Goal: Check status: Check status

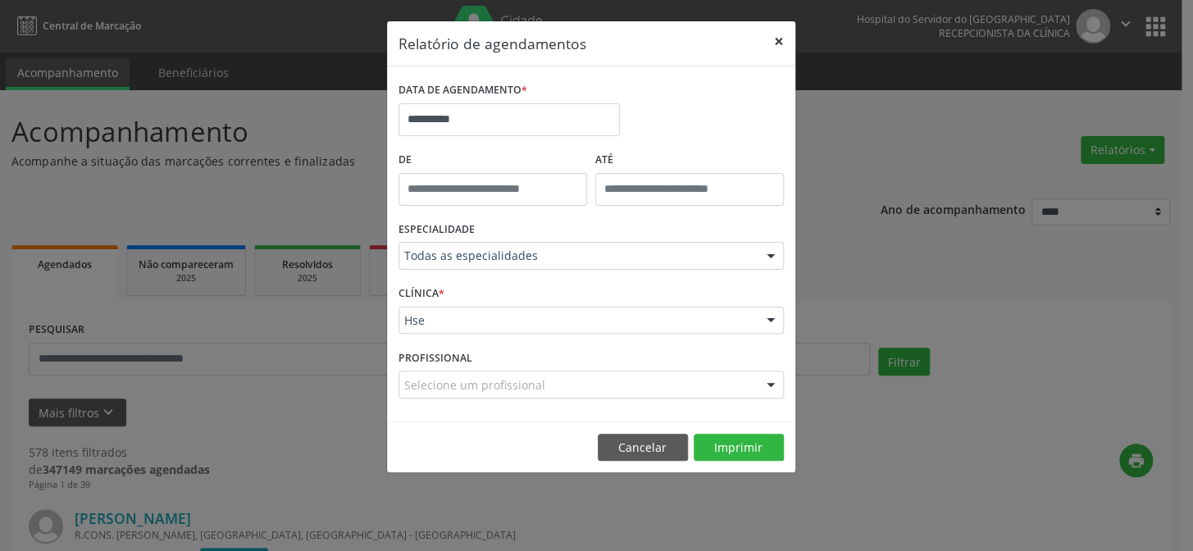
click at [770, 39] on button "×" at bounding box center [779, 41] width 33 height 40
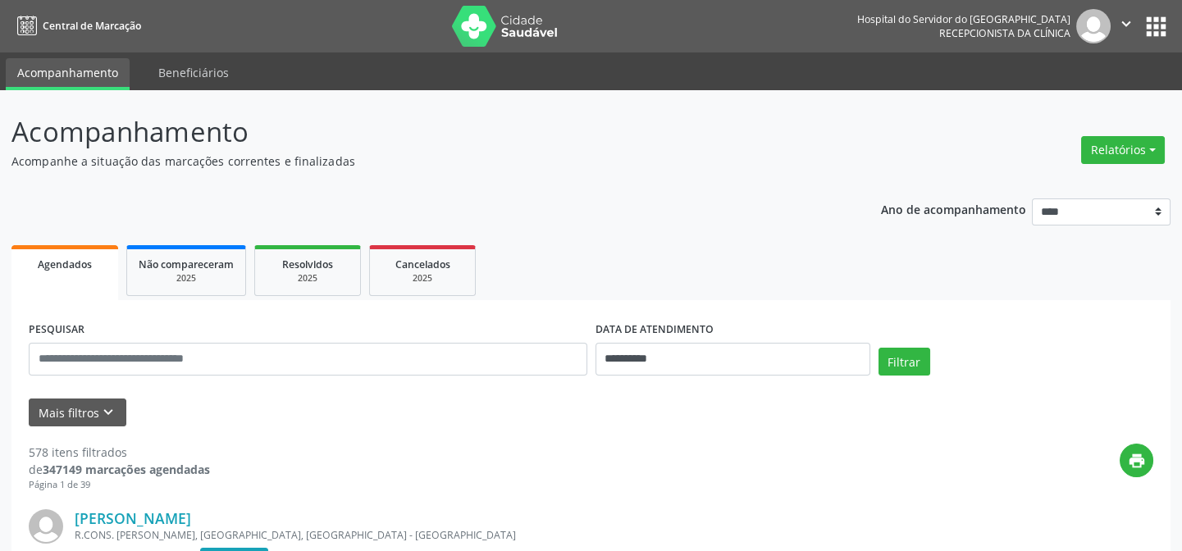
scroll to position [148, 0]
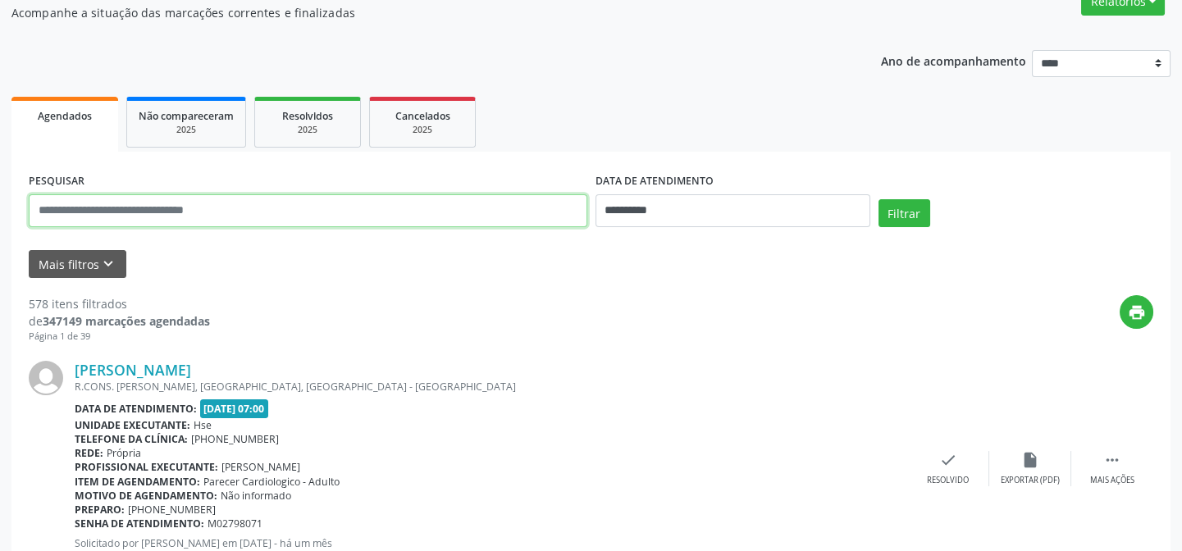
click at [164, 198] on input "text" at bounding box center [308, 210] width 558 height 33
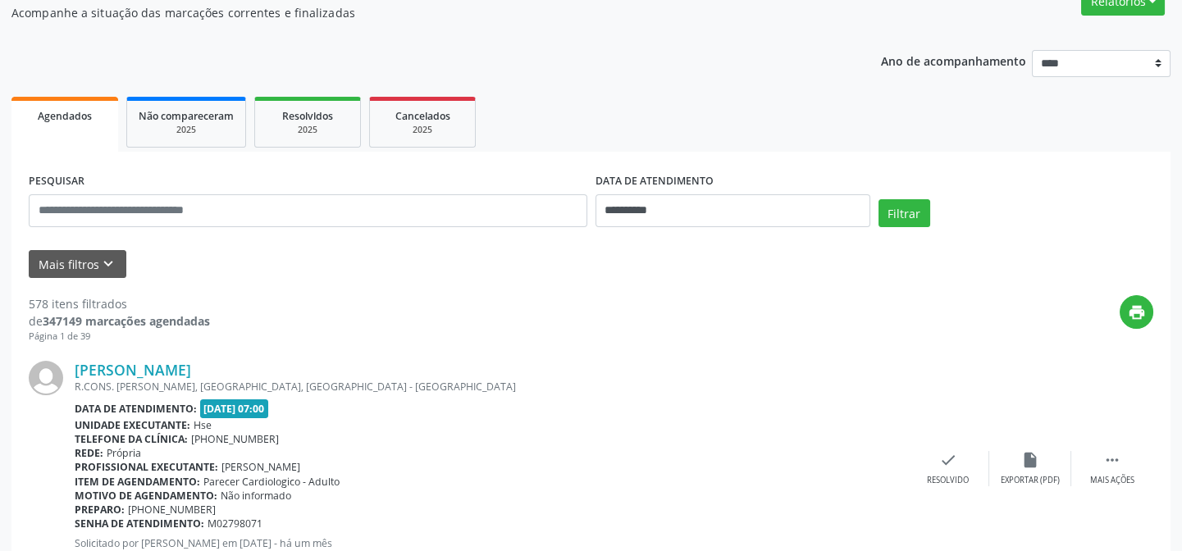
click at [501, 304] on div "print" at bounding box center [681, 319] width 943 height 48
click at [99, 256] on icon "keyboard_arrow_down" at bounding box center [108, 264] width 18 height 18
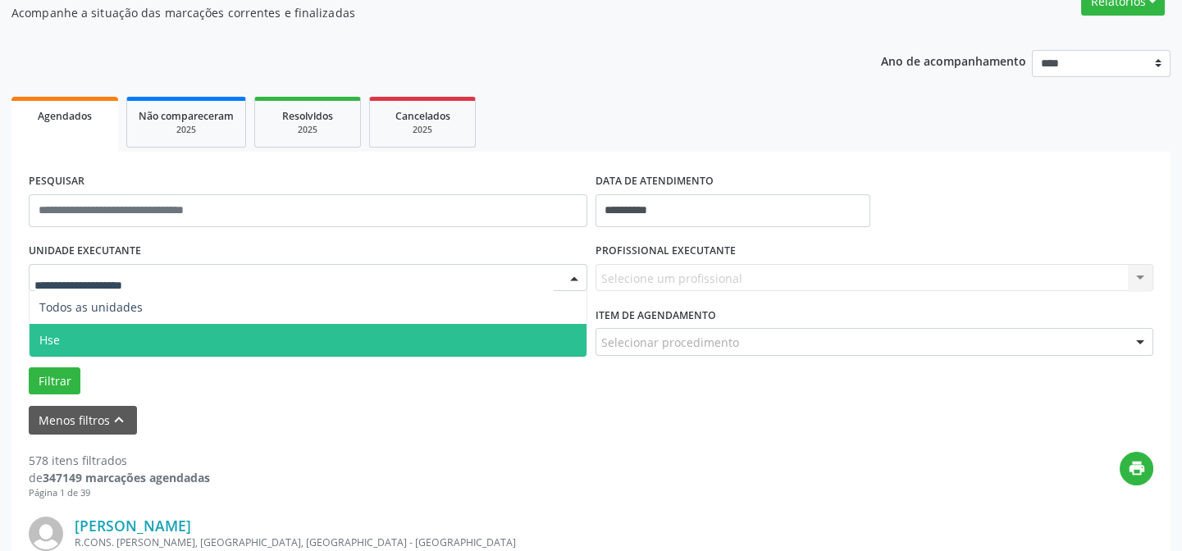
click at [146, 329] on span "Hse" at bounding box center [308, 340] width 557 height 33
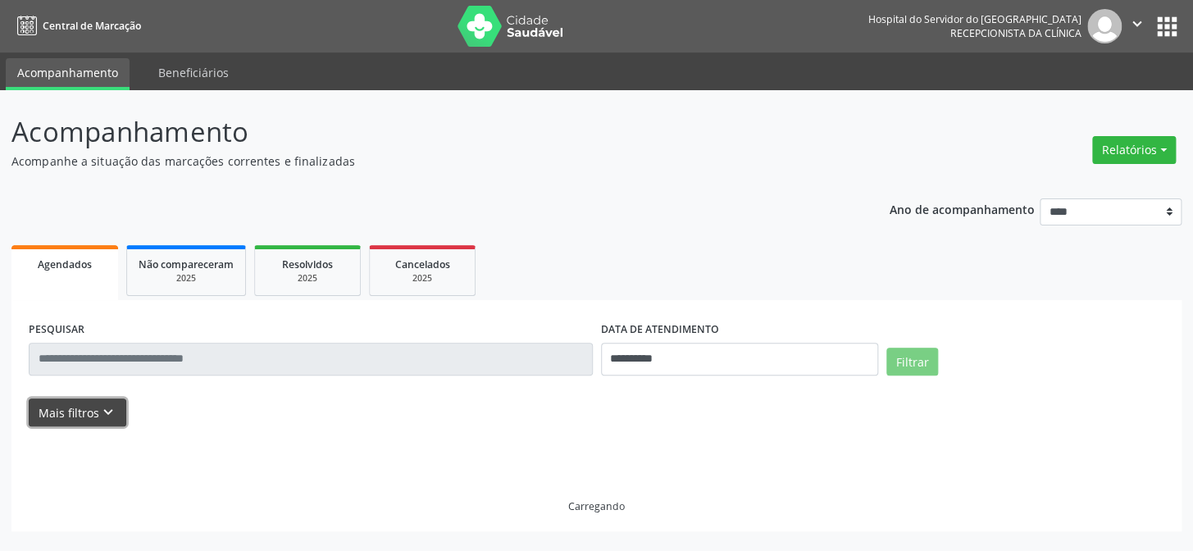
click at [86, 412] on button "Mais filtros keyboard_arrow_down" at bounding box center [78, 413] width 98 height 29
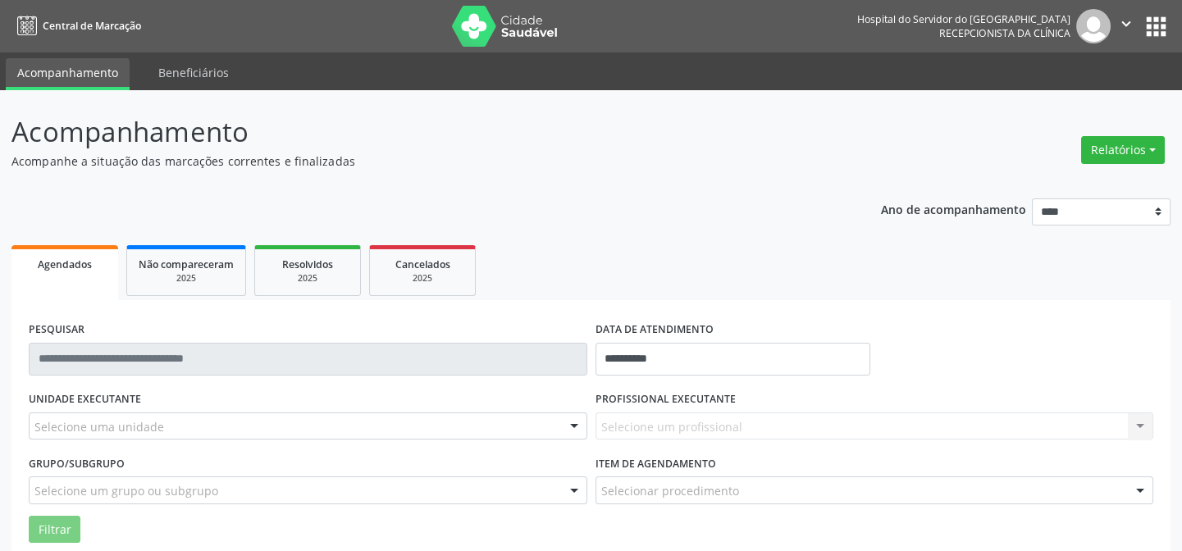
scroll to position [74, 0]
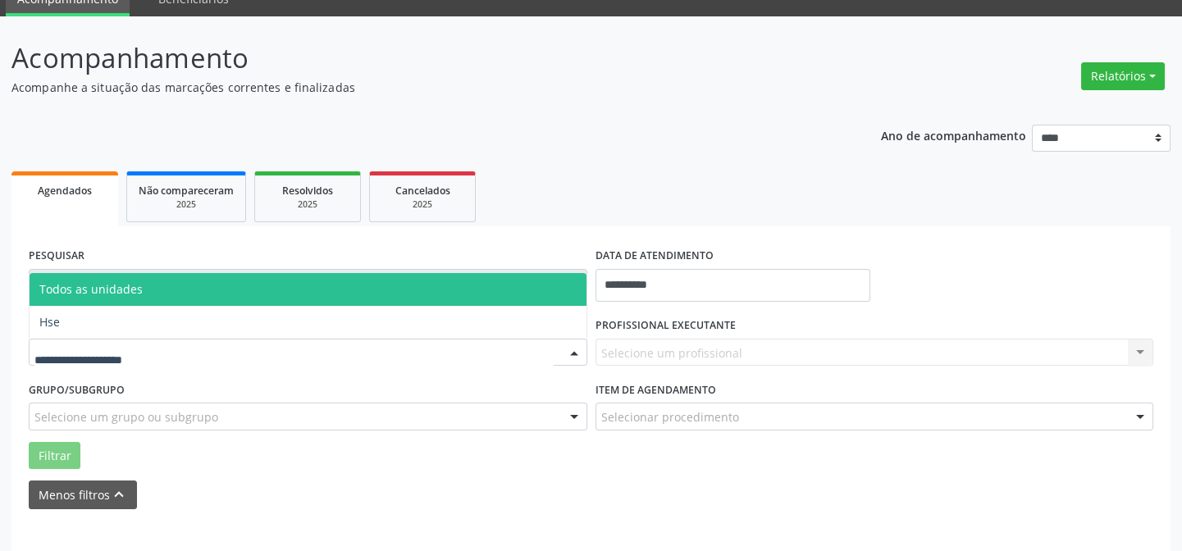
click at [157, 350] on div at bounding box center [308, 353] width 558 height 28
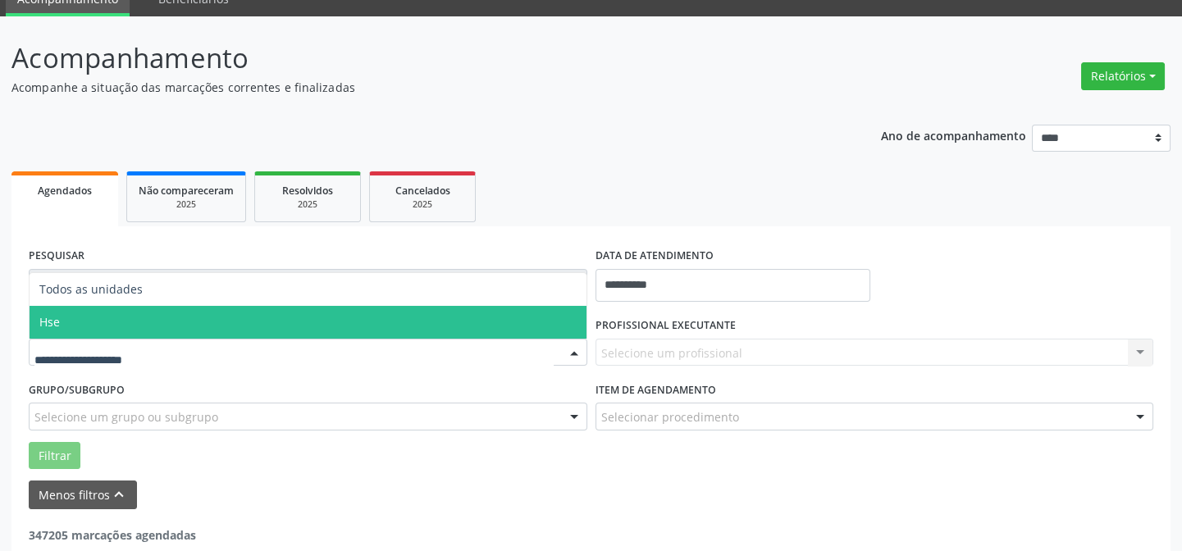
click at [258, 321] on span "Hse" at bounding box center [308, 322] width 557 height 33
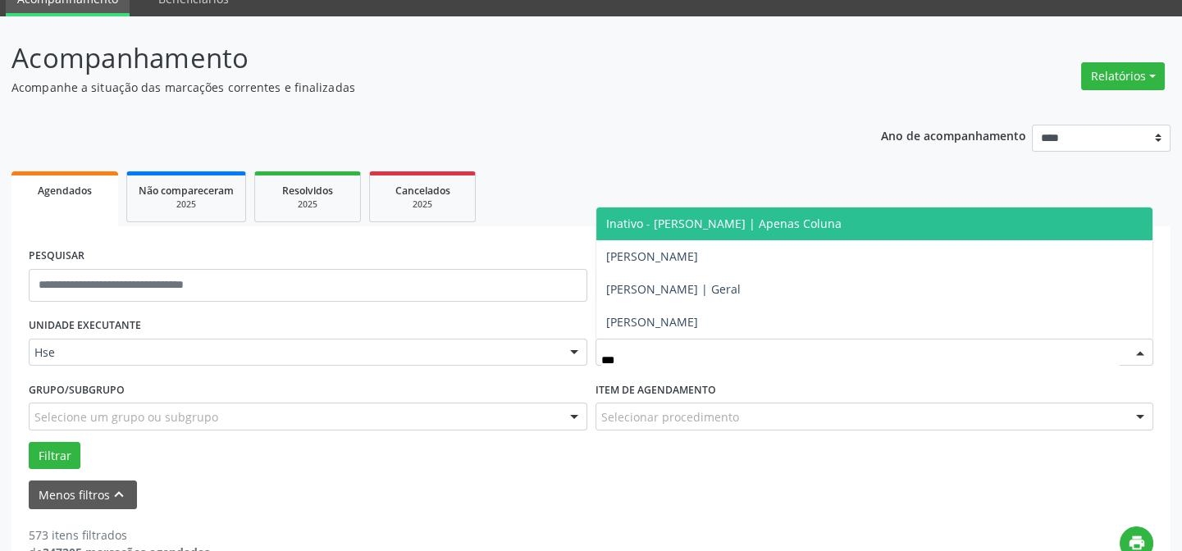
type input "****"
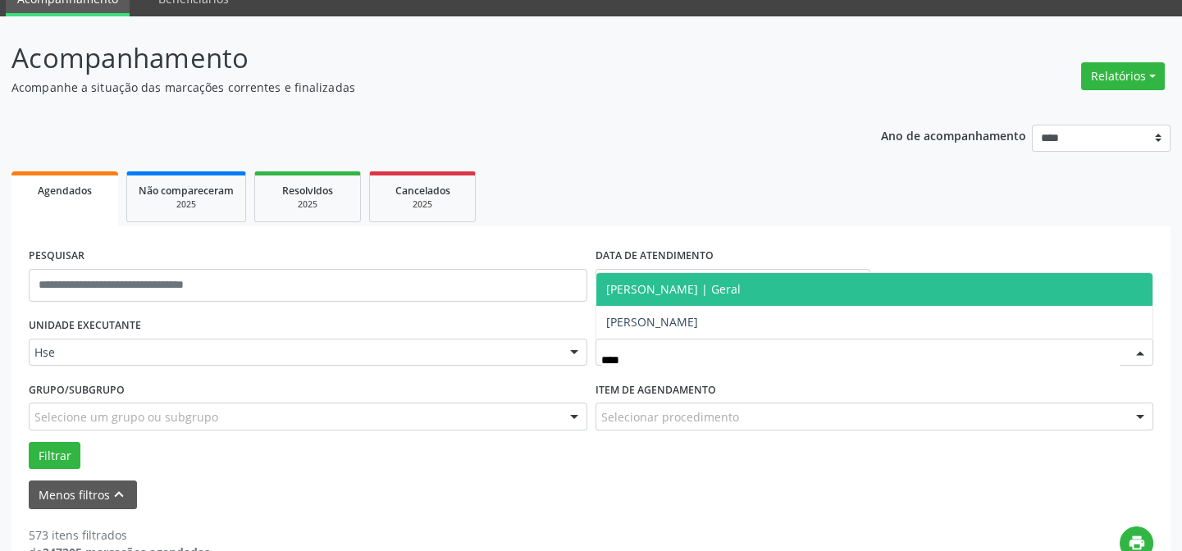
click at [704, 285] on span "[PERSON_NAME] | Geral" at bounding box center [673, 289] width 134 height 16
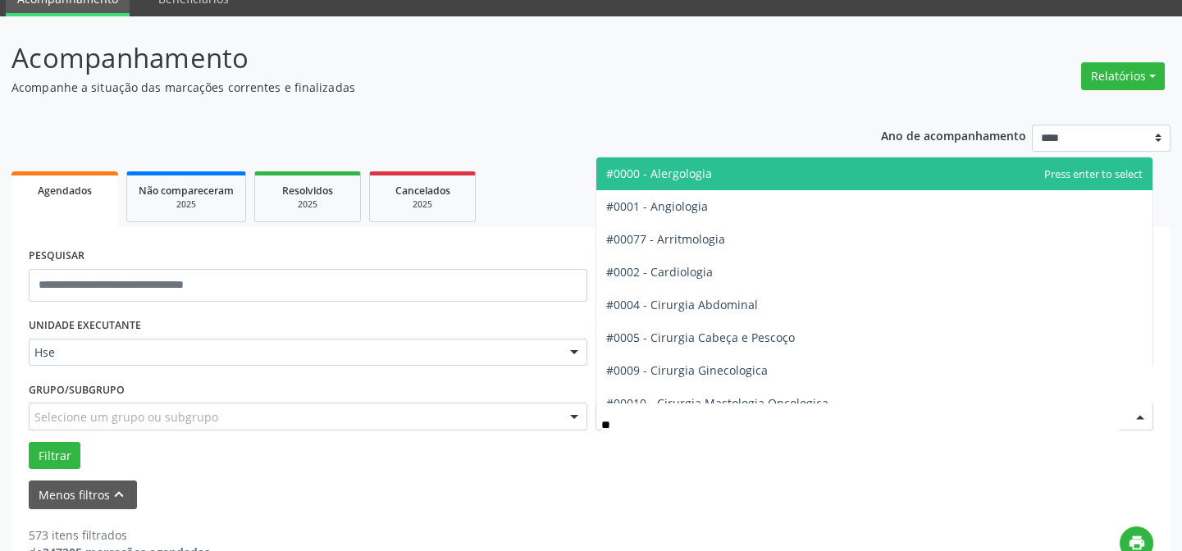
type input "***"
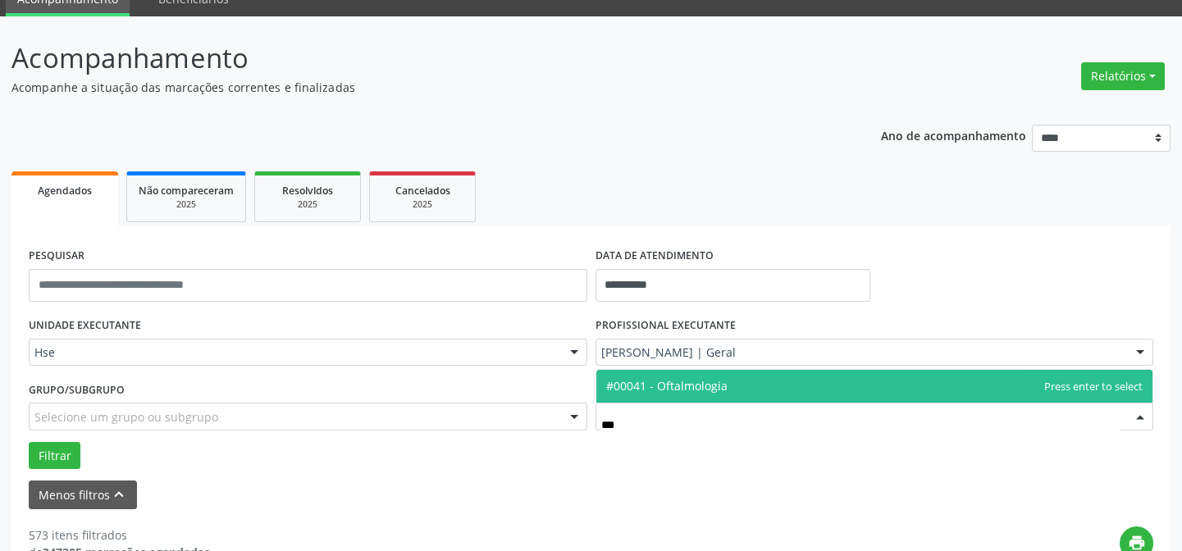
click at [681, 373] on span "#00041 - Oftalmologia" at bounding box center [874, 386] width 557 height 33
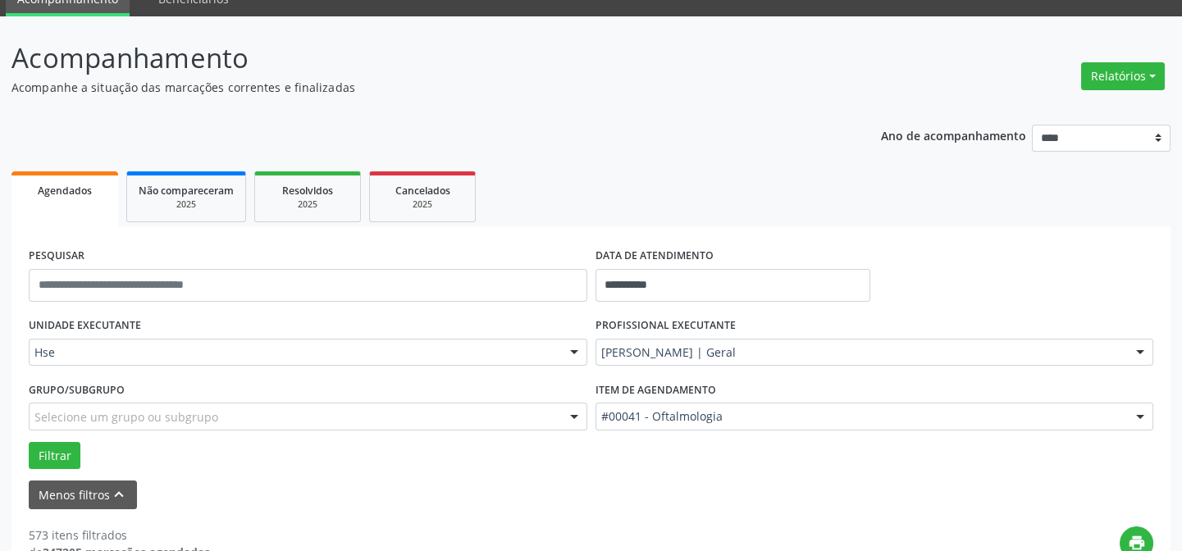
scroll to position [223, 0]
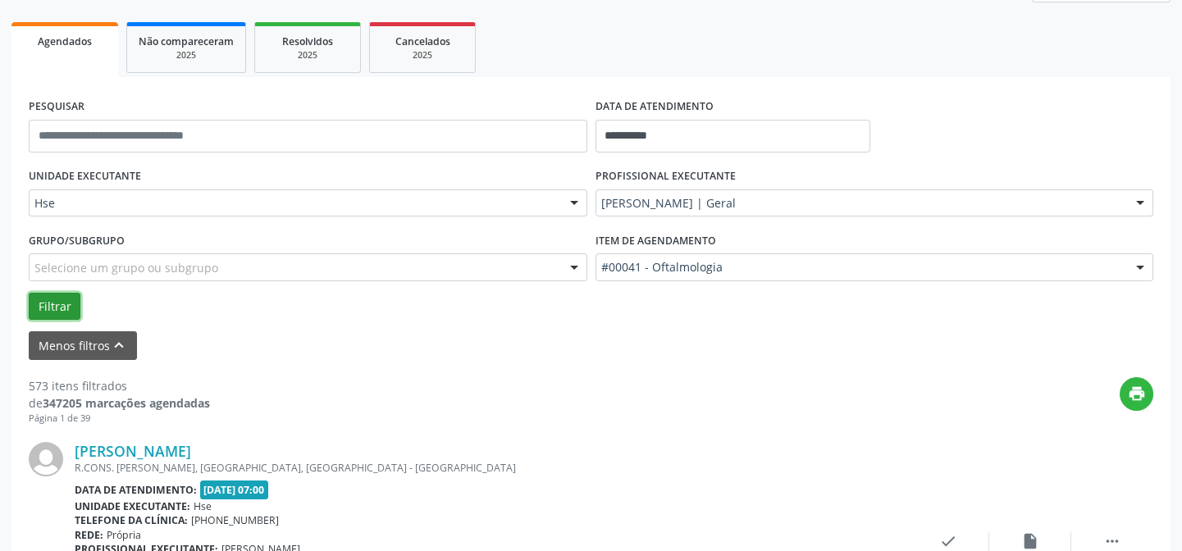
click at [71, 305] on button "Filtrar" at bounding box center [55, 307] width 52 height 28
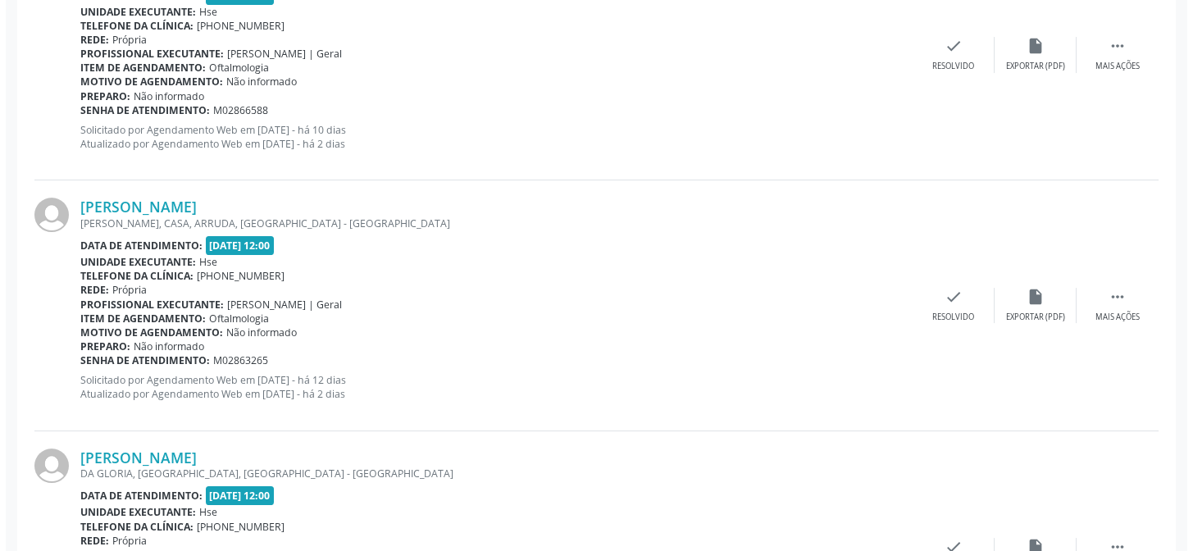
scroll to position [1043, 0]
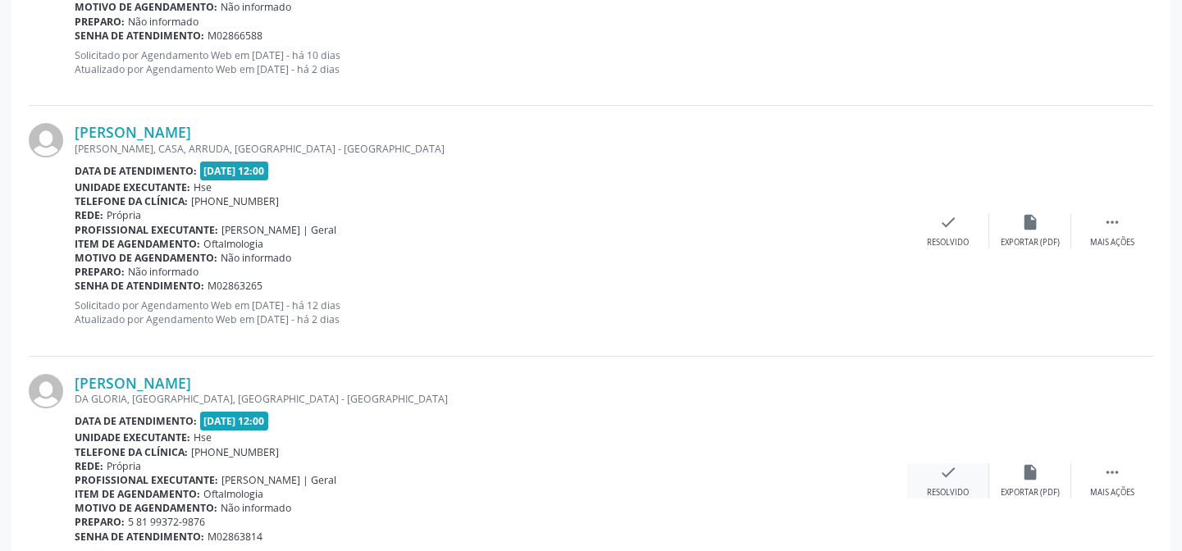
click at [958, 467] on div "check Resolvido" at bounding box center [948, 480] width 82 height 35
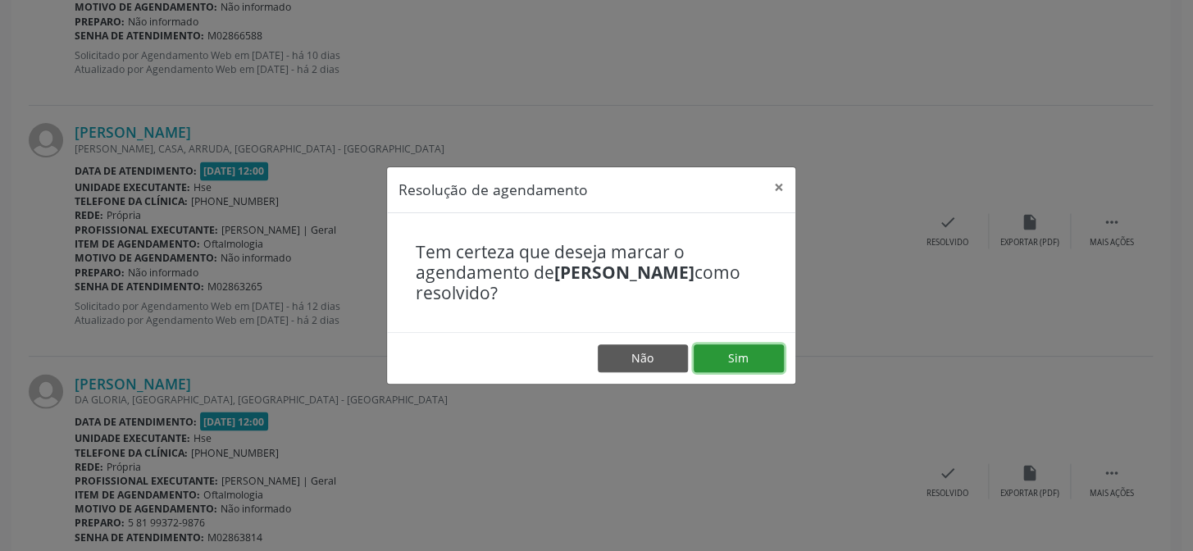
click at [737, 366] on button "Sim" at bounding box center [739, 358] width 90 height 28
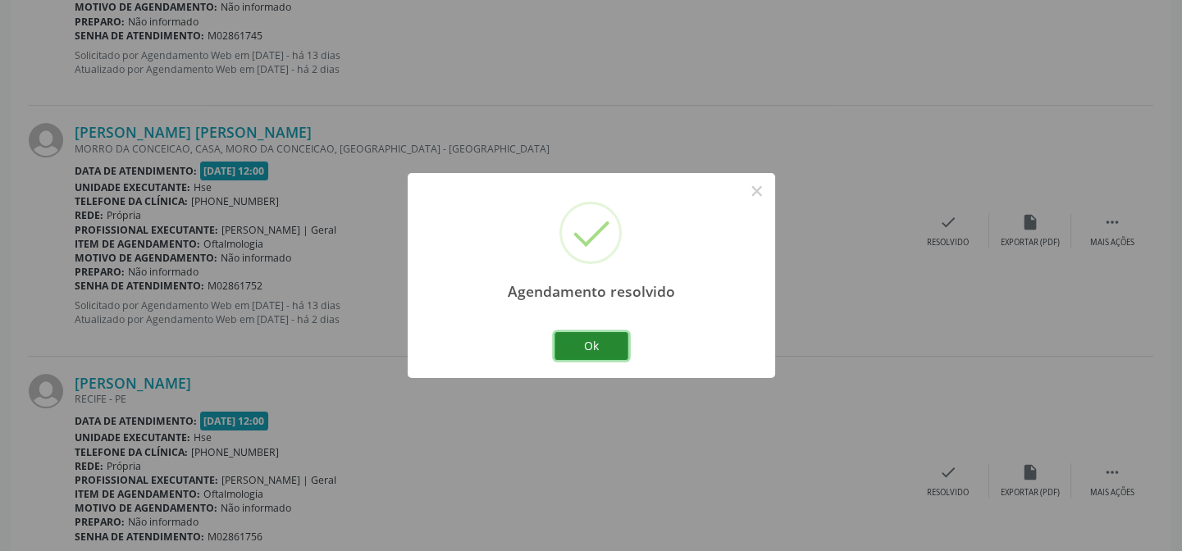
click at [588, 341] on button "Ok" at bounding box center [591, 346] width 74 height 28
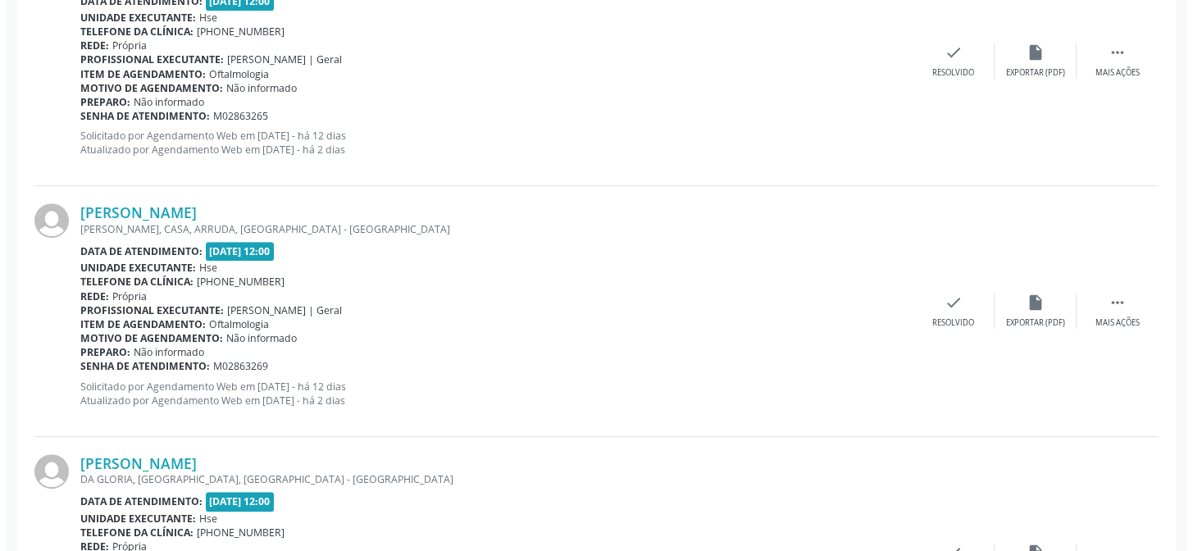
scroll to position [1789, 0]
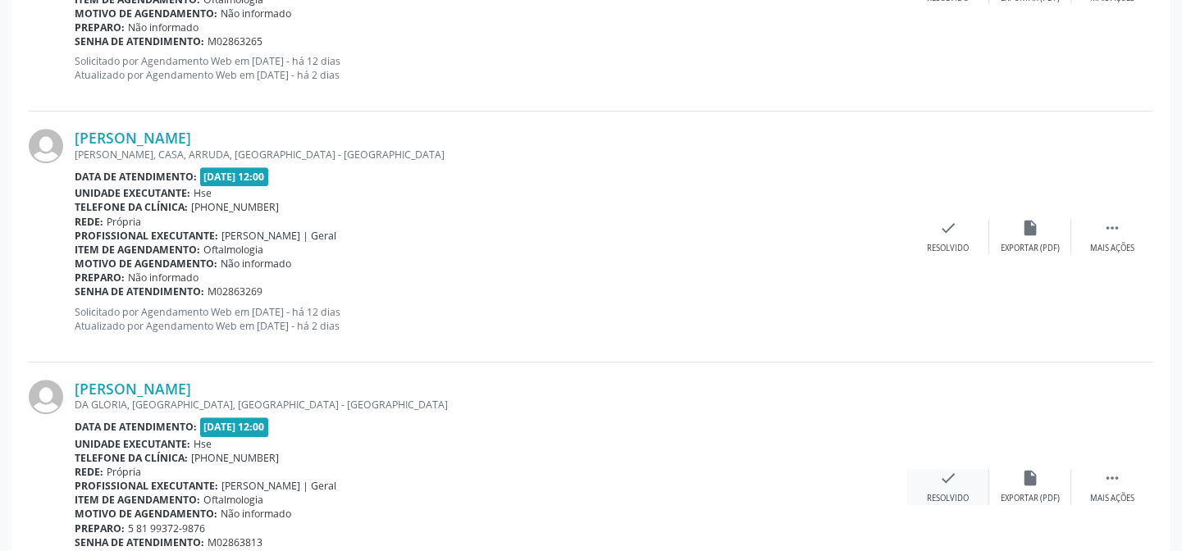
click at [942, 480] on icon "check" at bounding box center [948, 478] width 18 height 18
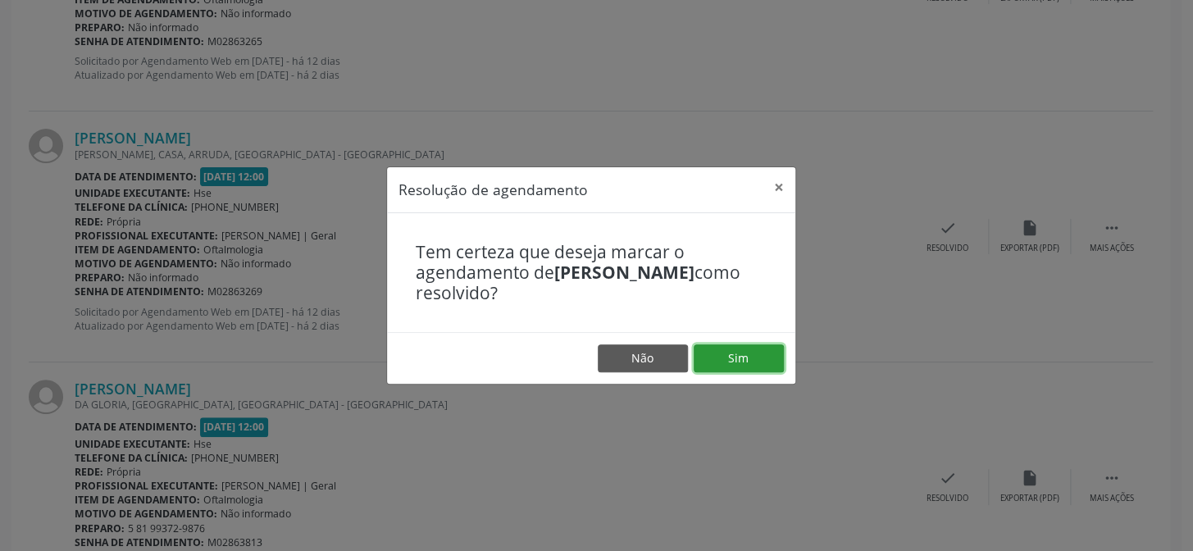
click at [754, 367] on button "Sim" at bounding box center [739, 358] width 90 height 28
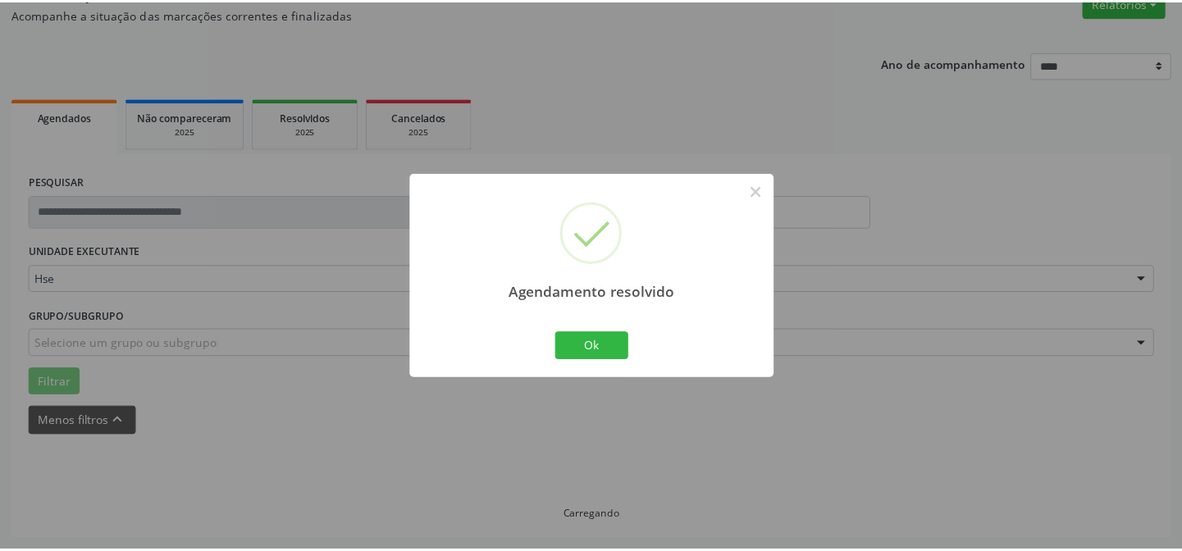
scroll to position [147, 0]
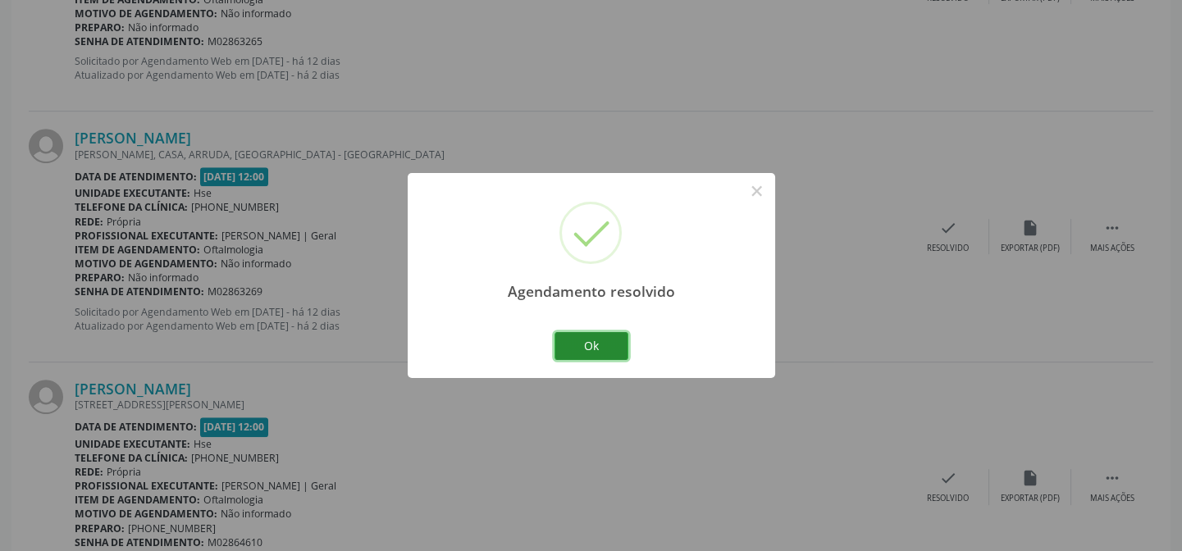
click at [599, 340] on button "Ok" at bounding box center [591, 346] width 74 height 28
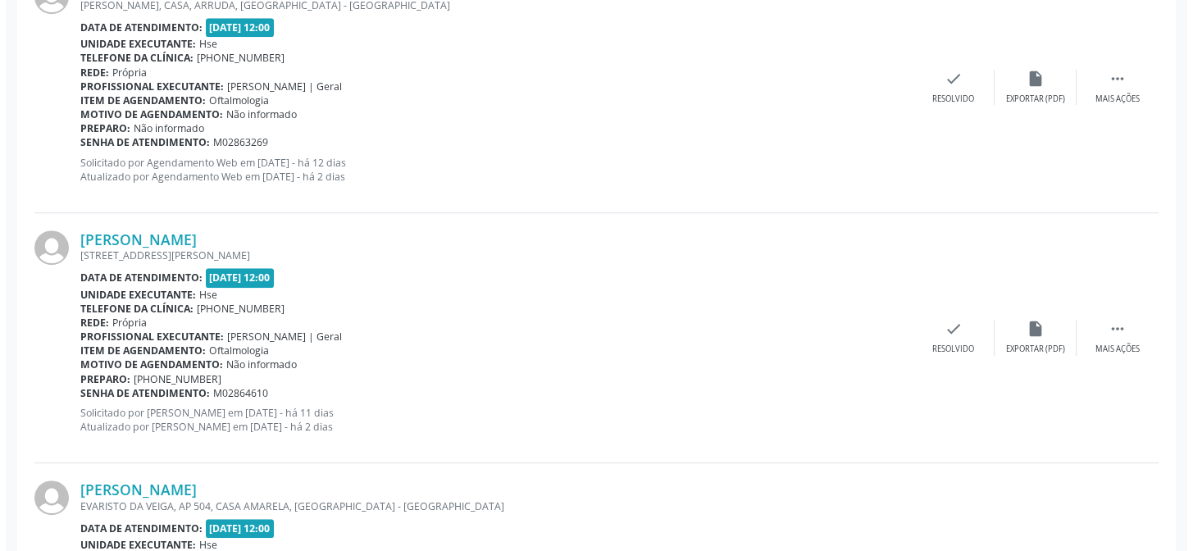
scroll to position [2012, 0]
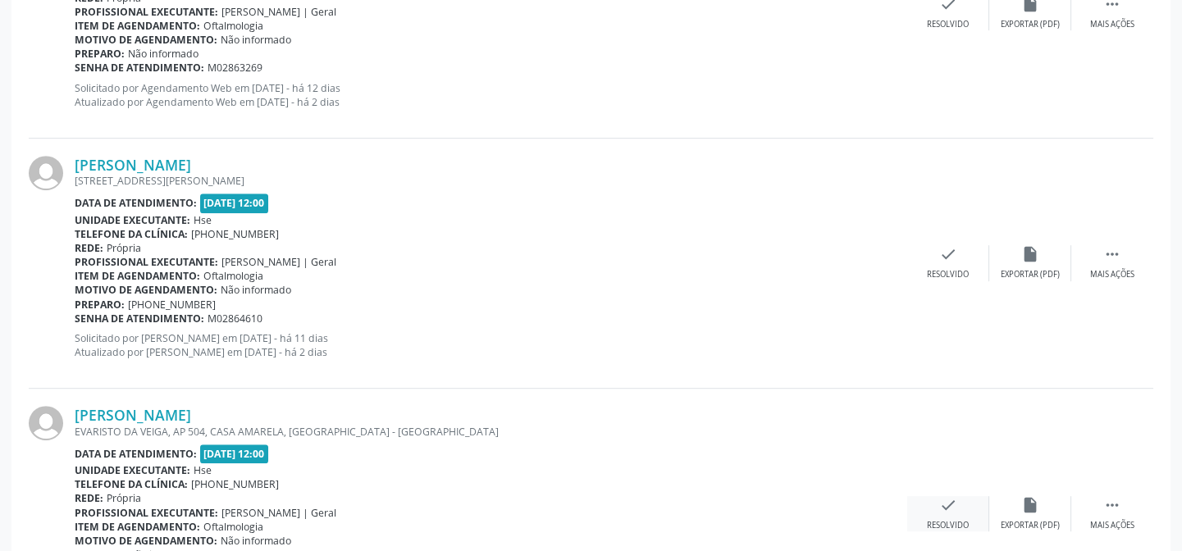
click at [947, 499] on icon "check" at bounding box center [948, 505] width 18 height 18
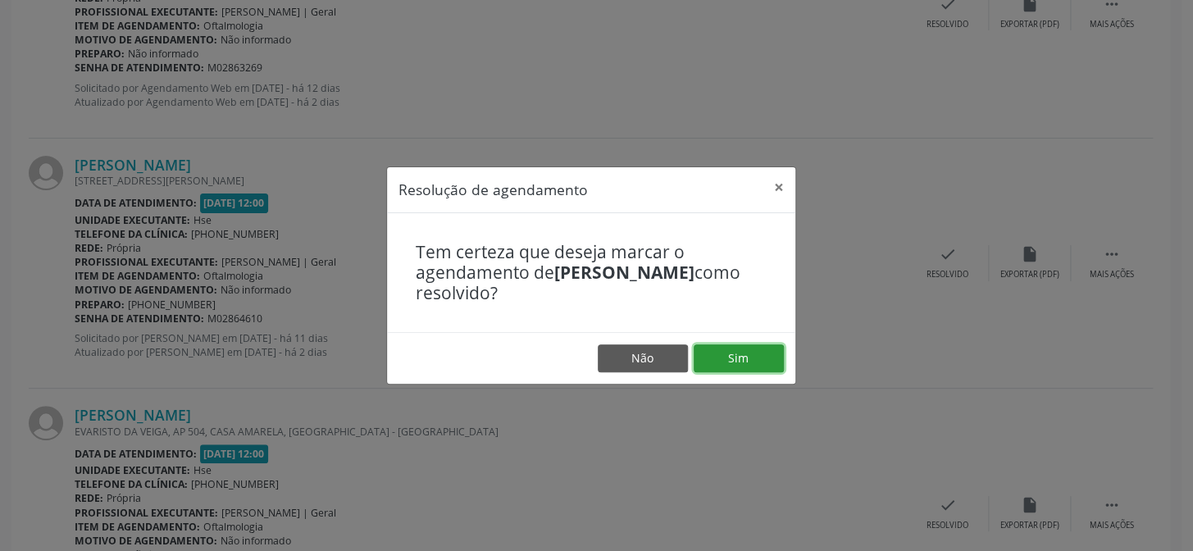
click at [745, 347] on button "Sim" at bounding box center [739, 358] width 90 height 28
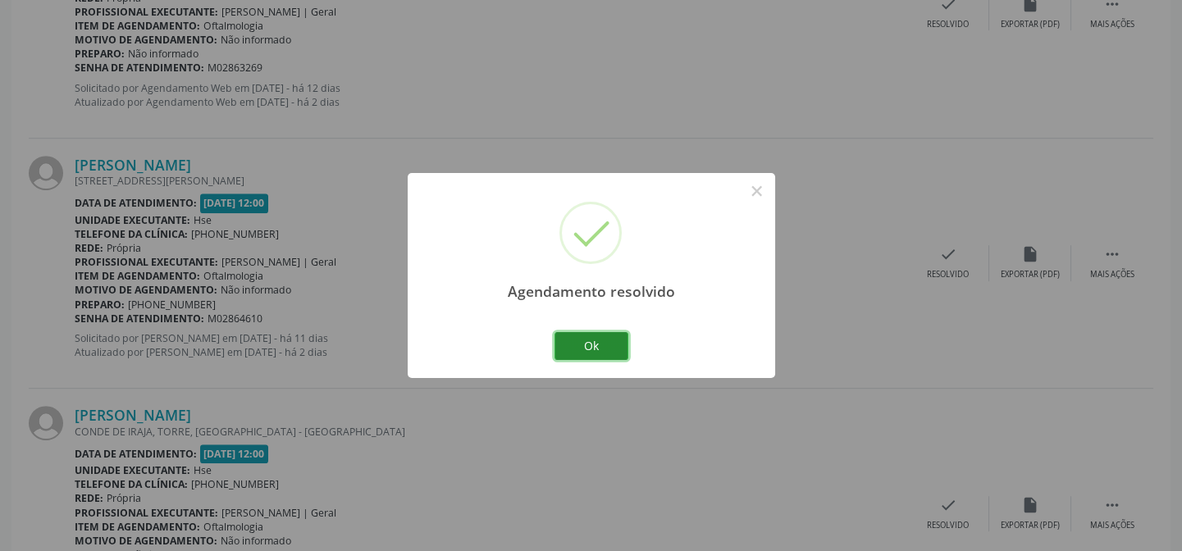
click at [590, 344] on button "Ok" at bounding box center [591, 346] width 74 height 28
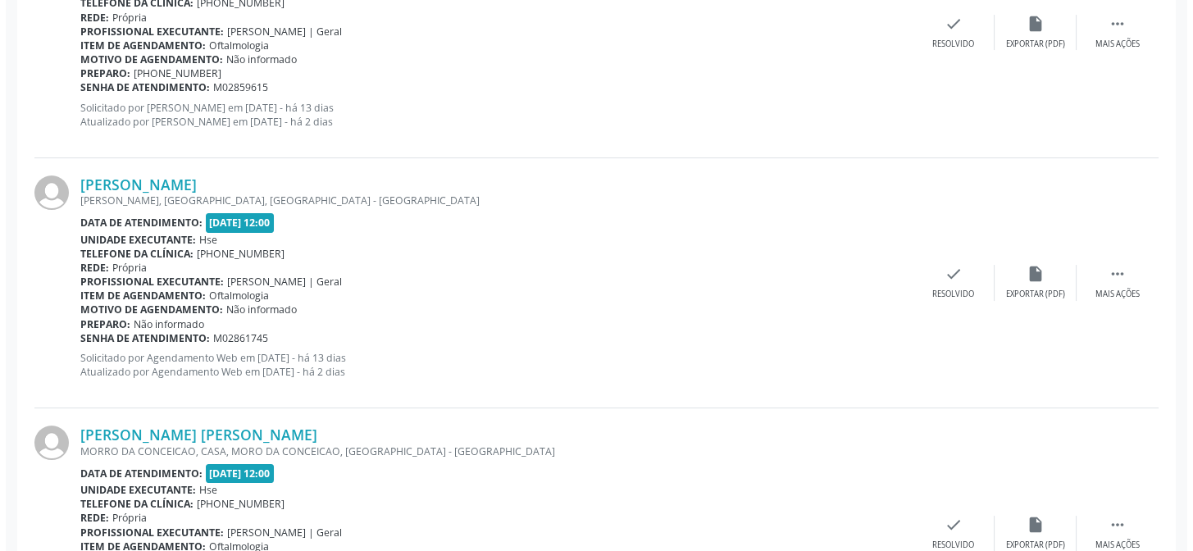
scroll to position [815, 0]
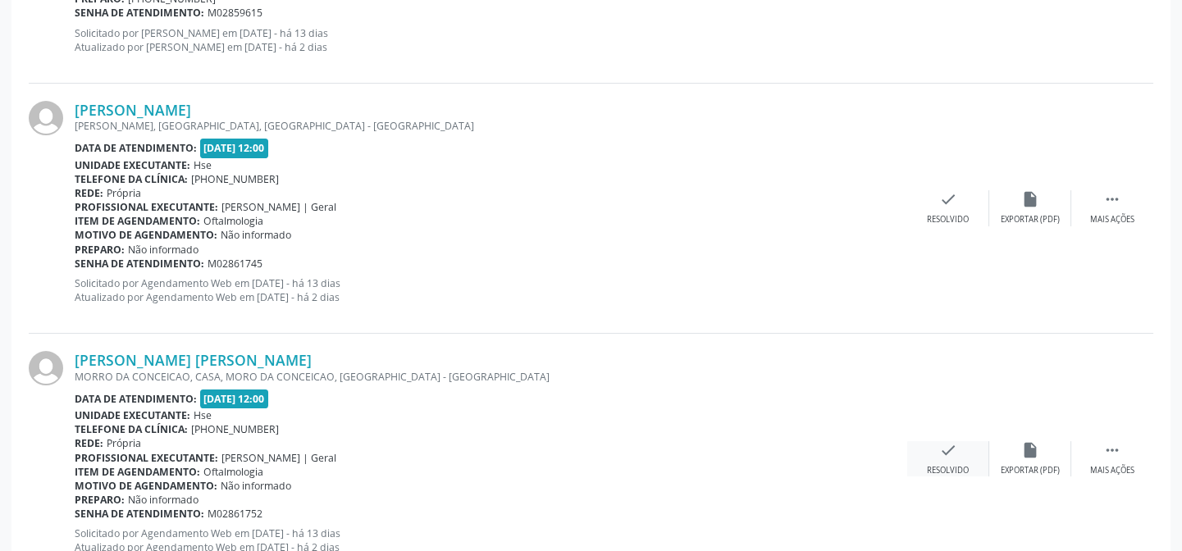
click at [959, 452] on div "check Resolvido" at bounding box center [948, 458] width 82 height 35
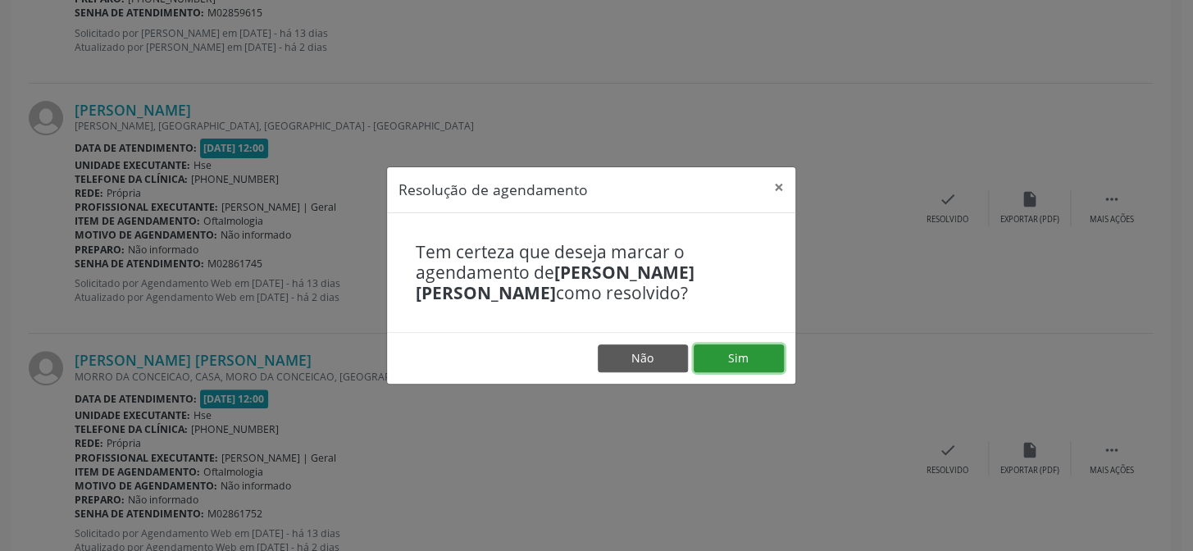
click at [744, 361] on button "Sim" at bounding box center [739, 358] width 90 height 28
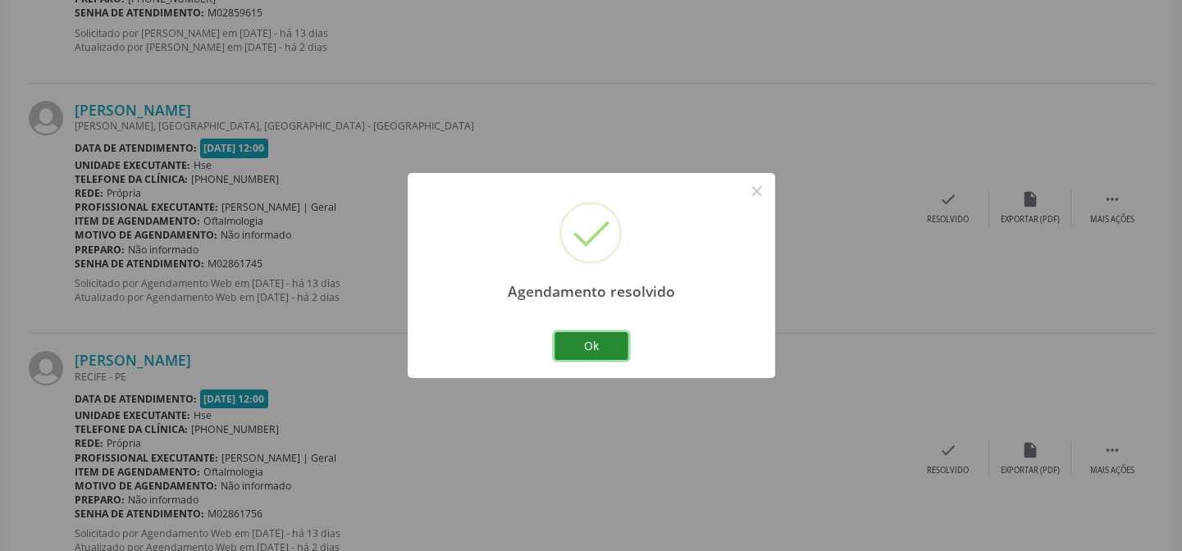
click at [598, 341] on button "Ok" at bounding box center [591, 346] width 74 height 28
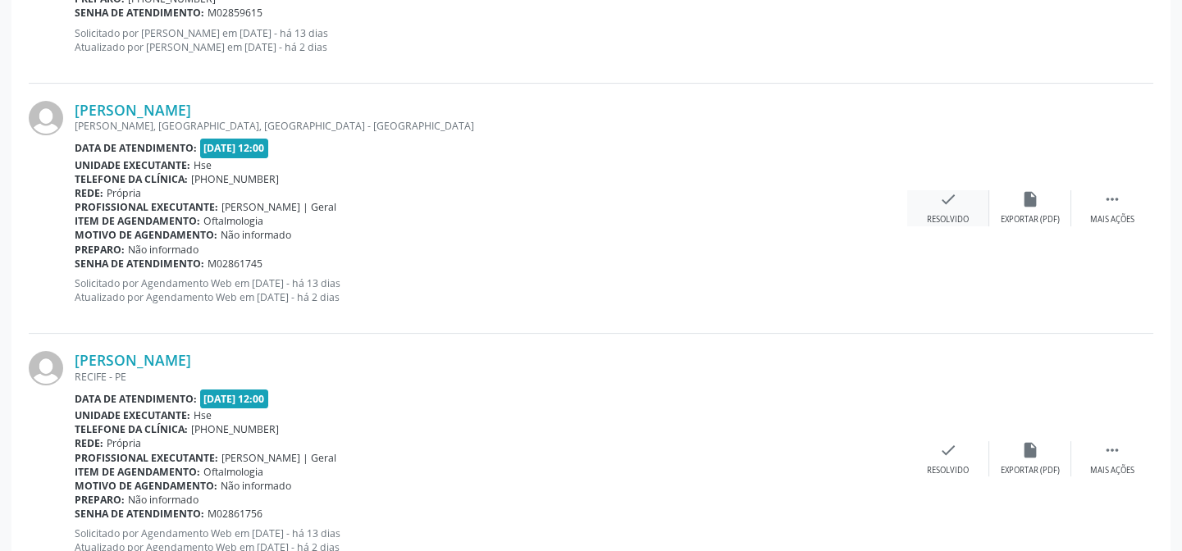
click at [968, 196] on div "check Resolvido" at bounding box center [948, 207] width 82 height 35
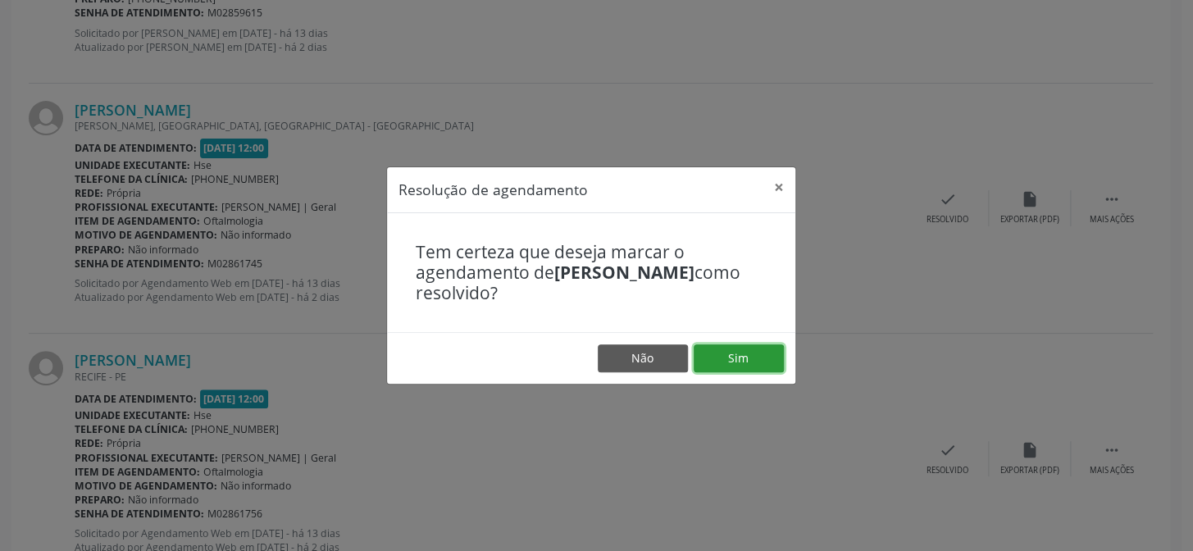
click at [738, 348] on button "Sim" at bounding box center [739, 358] width 90 height 28
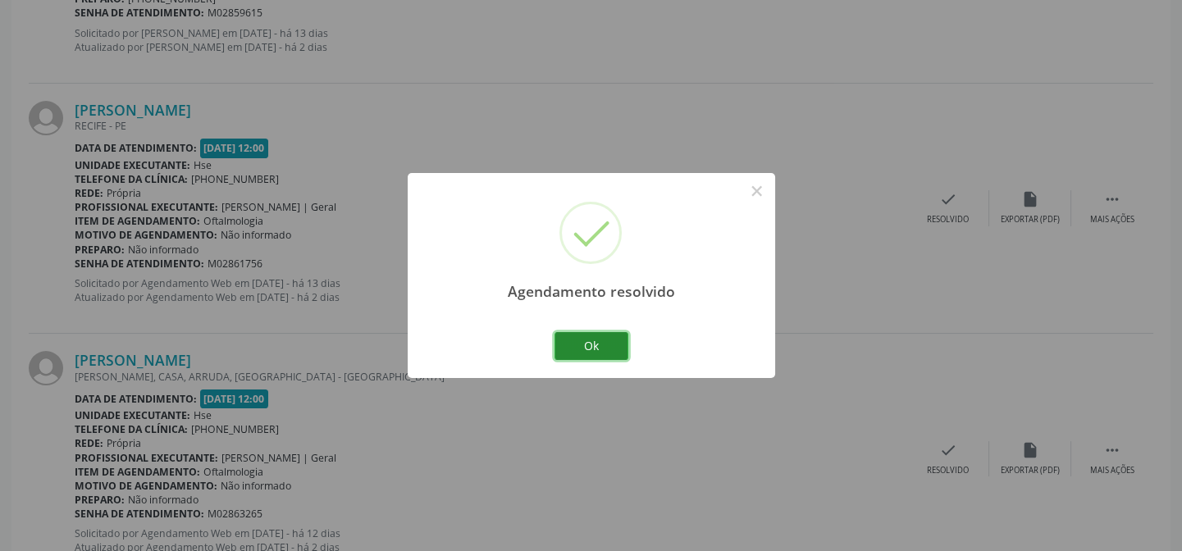
click at [605, 340] on button "Ok" at bounding box center [591, 346] width 74 height 28
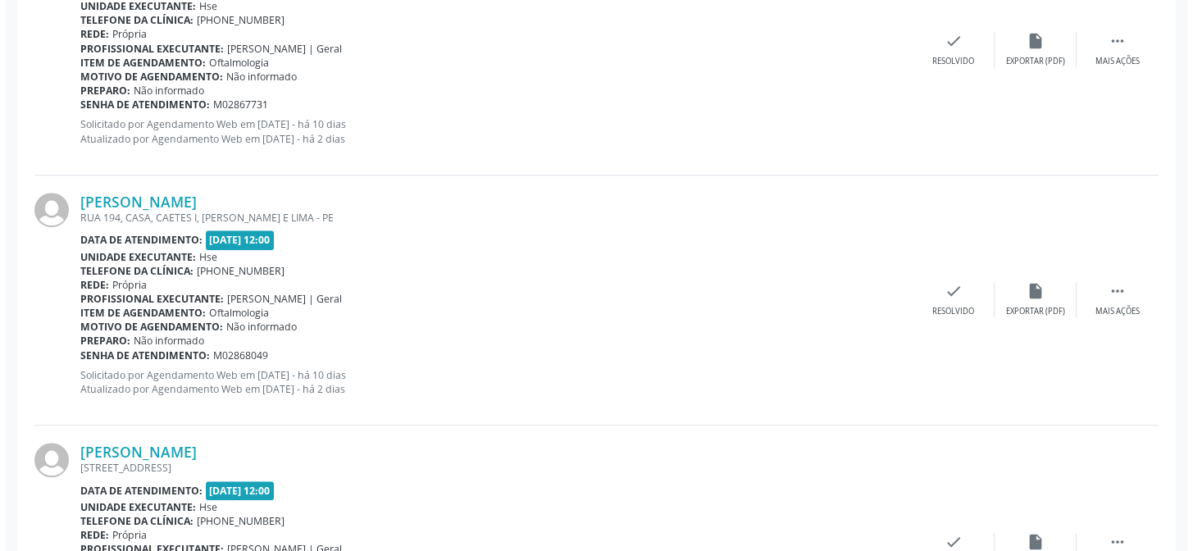
scroll to position [2403, 0]
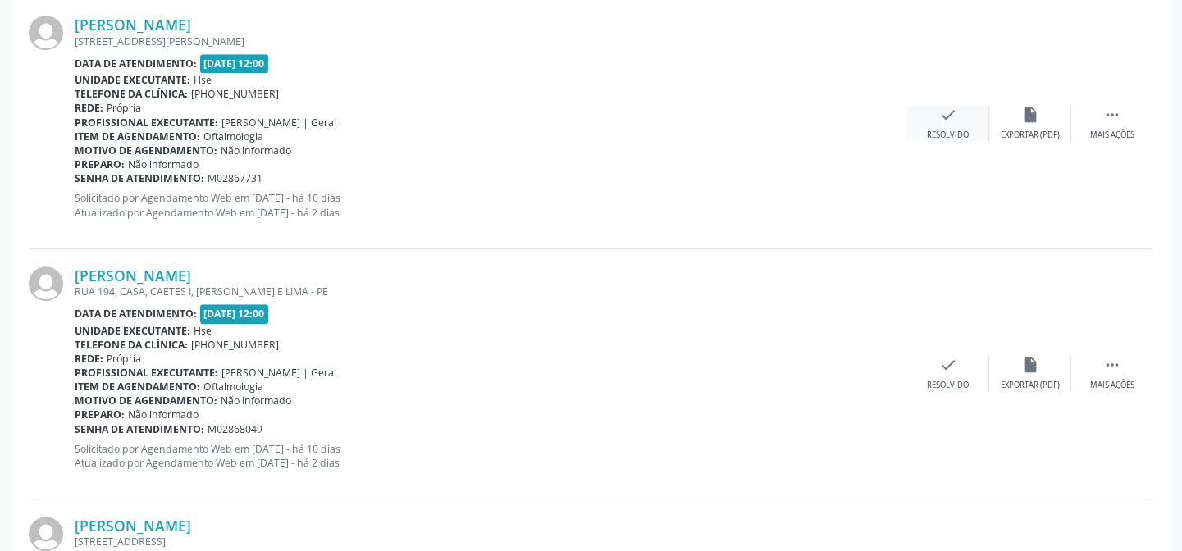
click at [950, 116] on icon "check" at bounding box center [948, 115] width 18 height 18
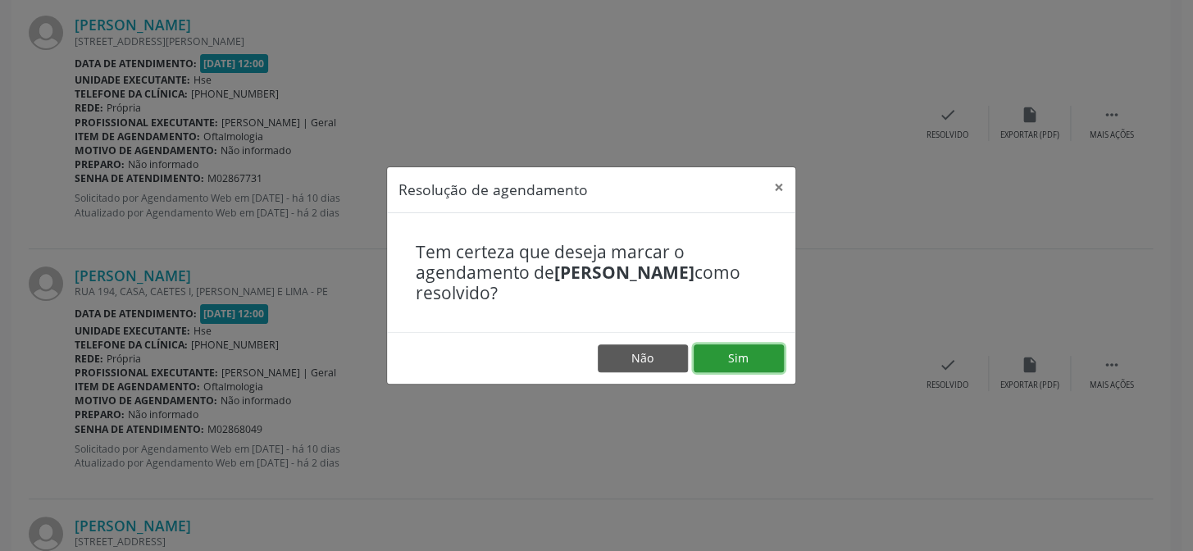
click at [745, 345] on button "Sim" at bounding box center [739, 358] width 90 height 28
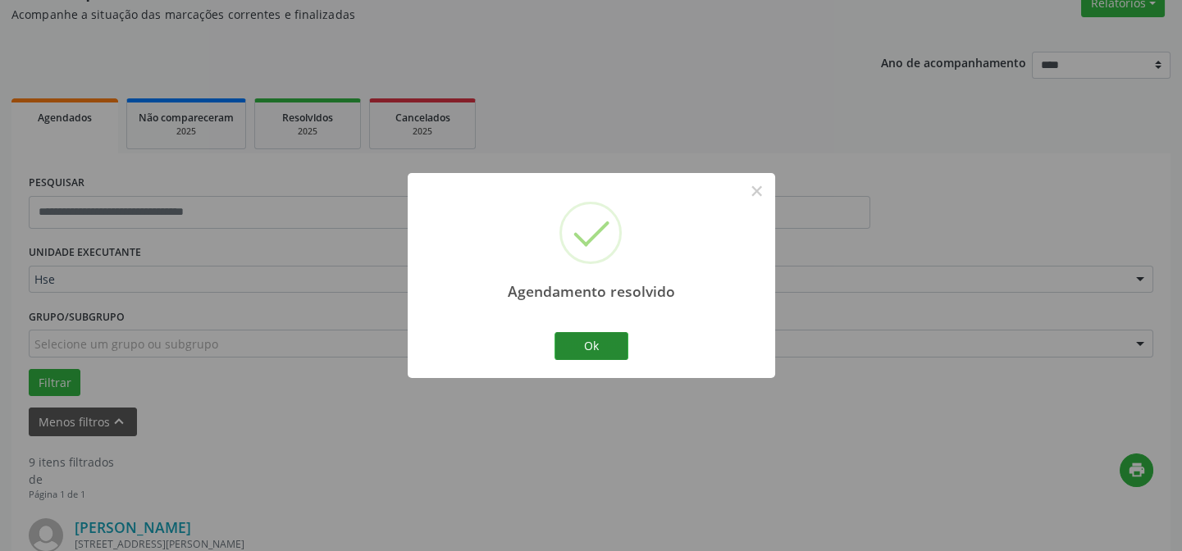
scroll to position [2377, 0]
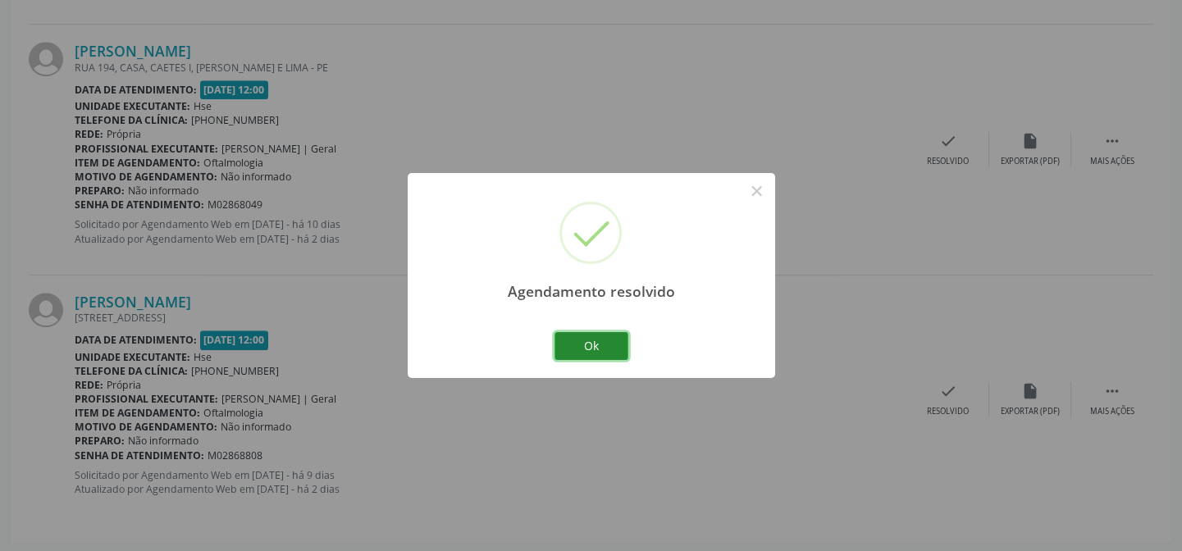
click at [597, 349] on button "Ok" at bounding box center [591, 346] width 74 height 28
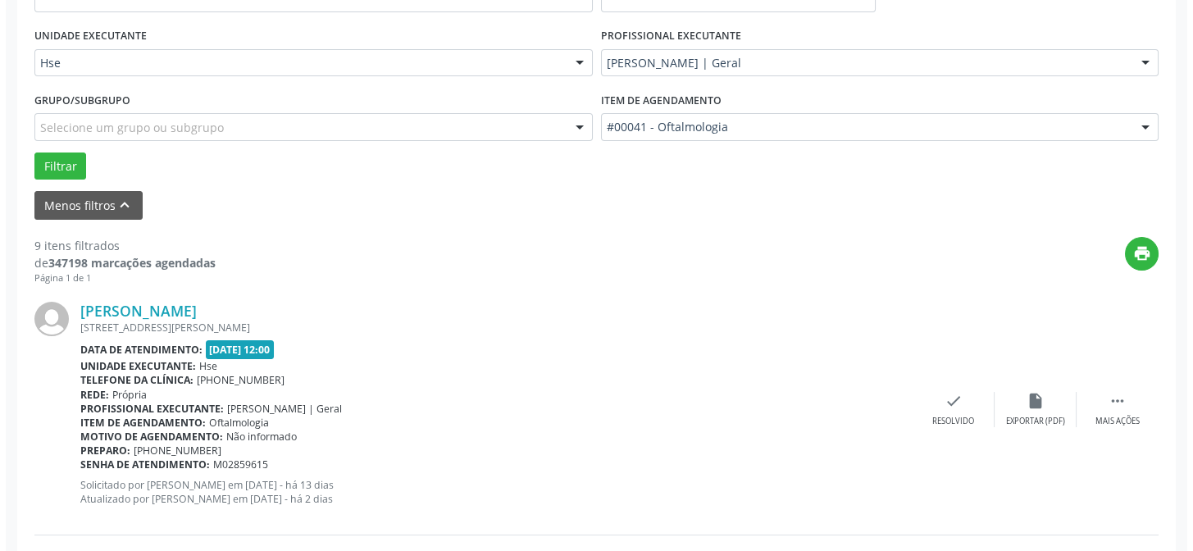
scroll to position [513, 0]
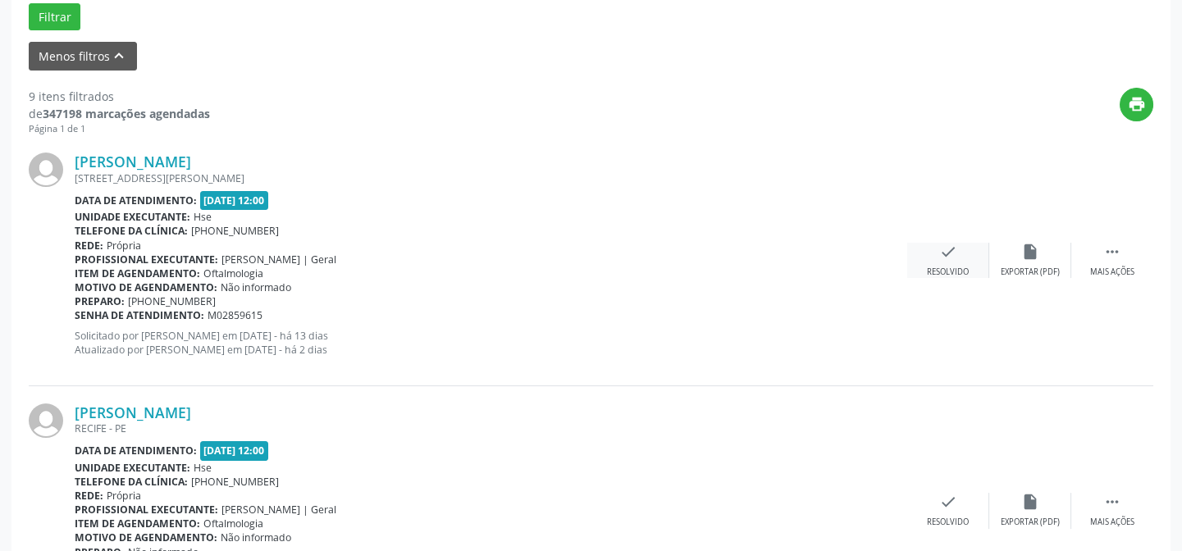
click at [946, 270] on div "Resolvido" at bounding box center [948, 272] width 42 height 11
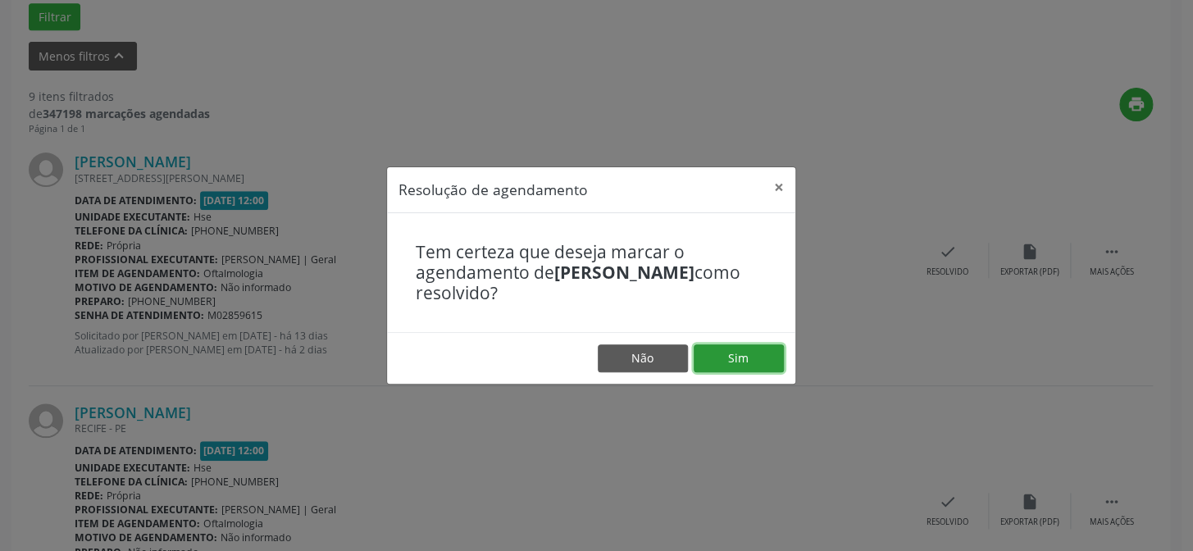
click at [726, 344] on button "Sim" at bounding box center [739, 358] width 90 height 28
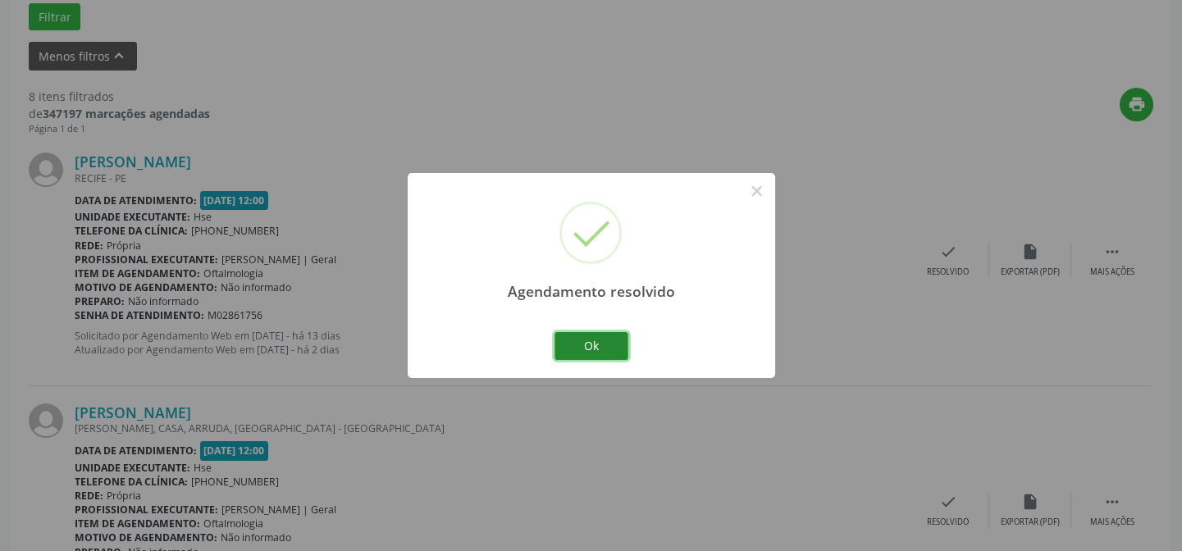
click at [591, 335] on button "Ok" at bounding box center [591, 346] width 74 height 28
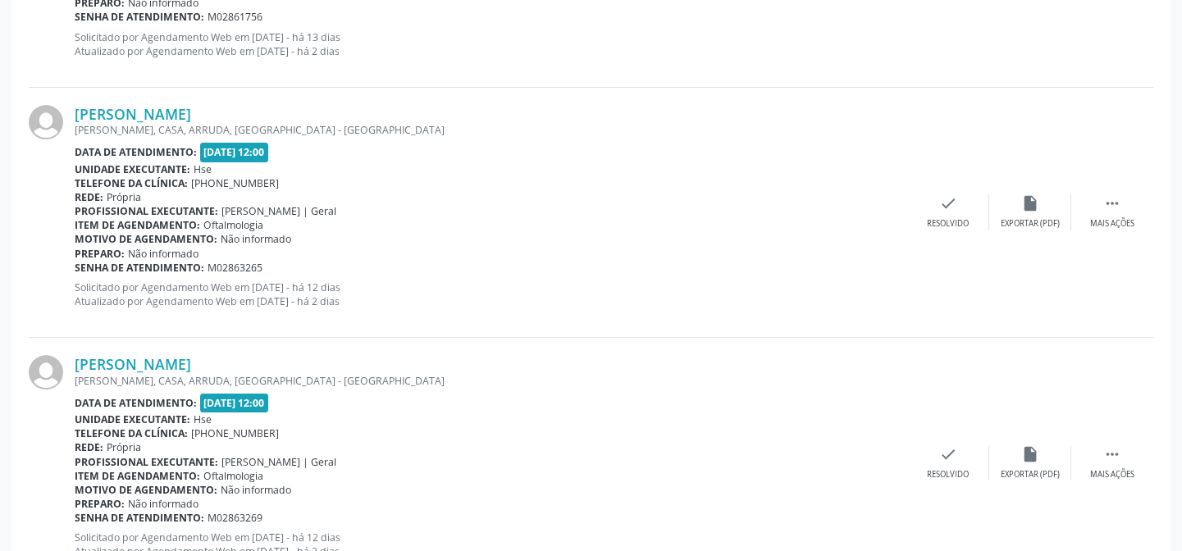
scroll to position [438, 0]
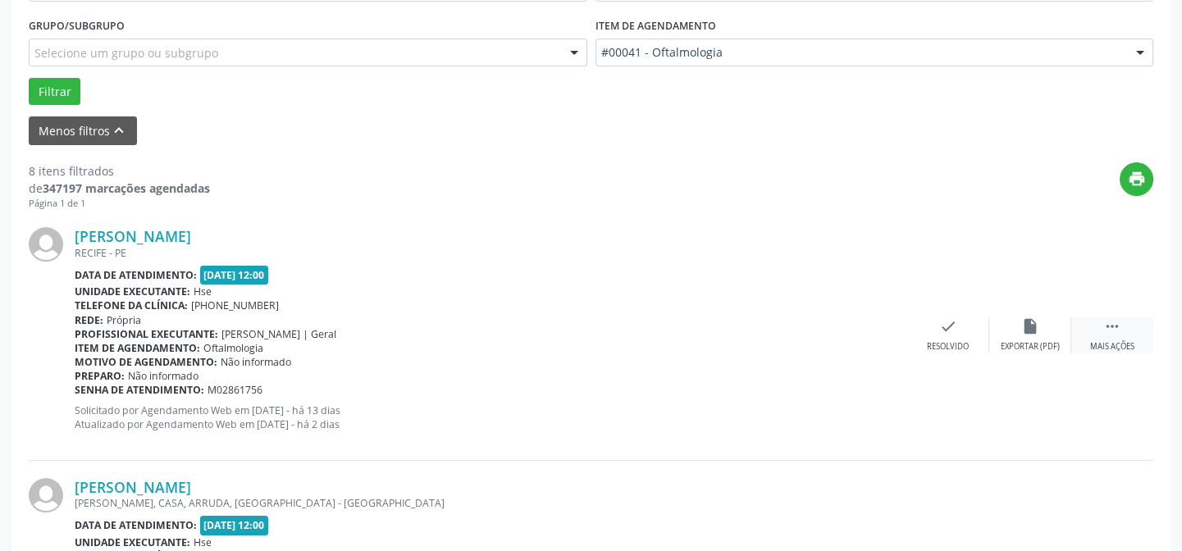
click at [1121, 324] on div " Mais ações" at bounding box center [1112, 334] width 82 height 35
click at [1024, 327] on icon "alarm_off" at bounding box center [1030, 326] width 18 height 18
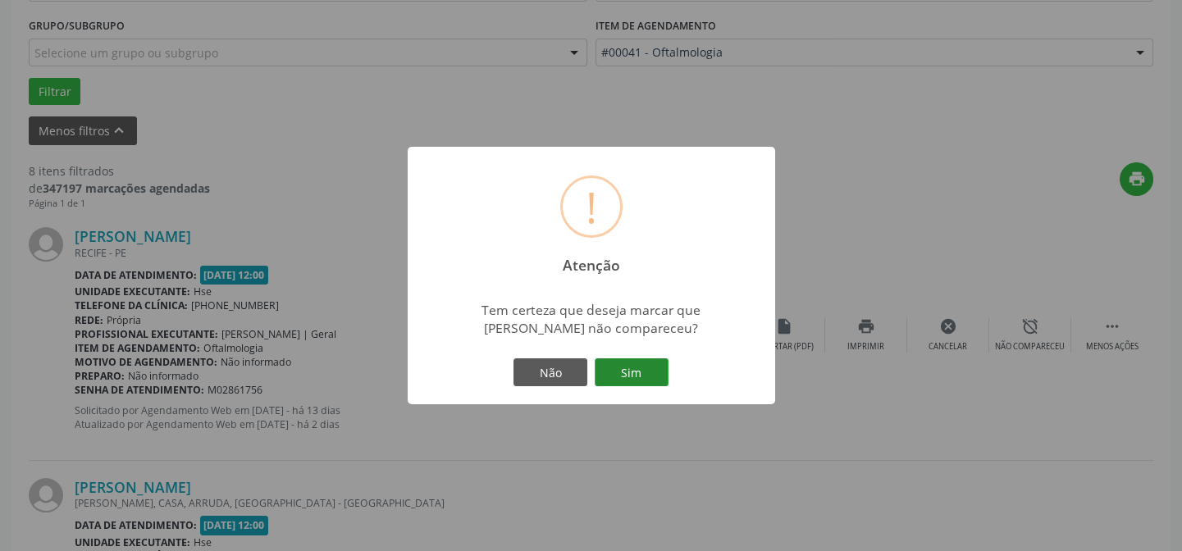
click at [654, 376] on button "Sim" at bounding box center [632, 372] width 74 height 28
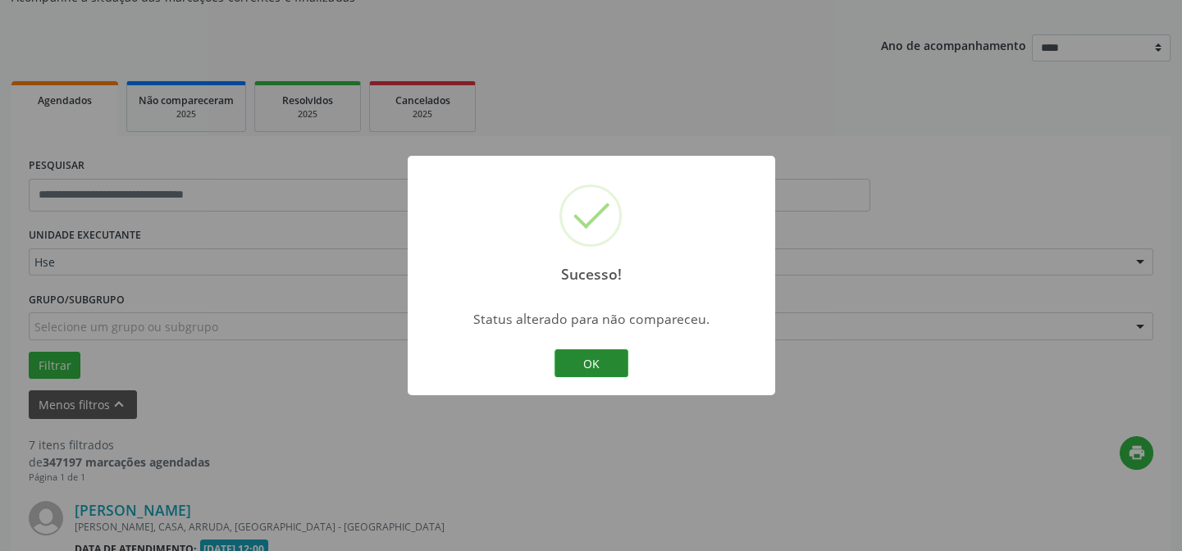
scroll to position [513, 0]
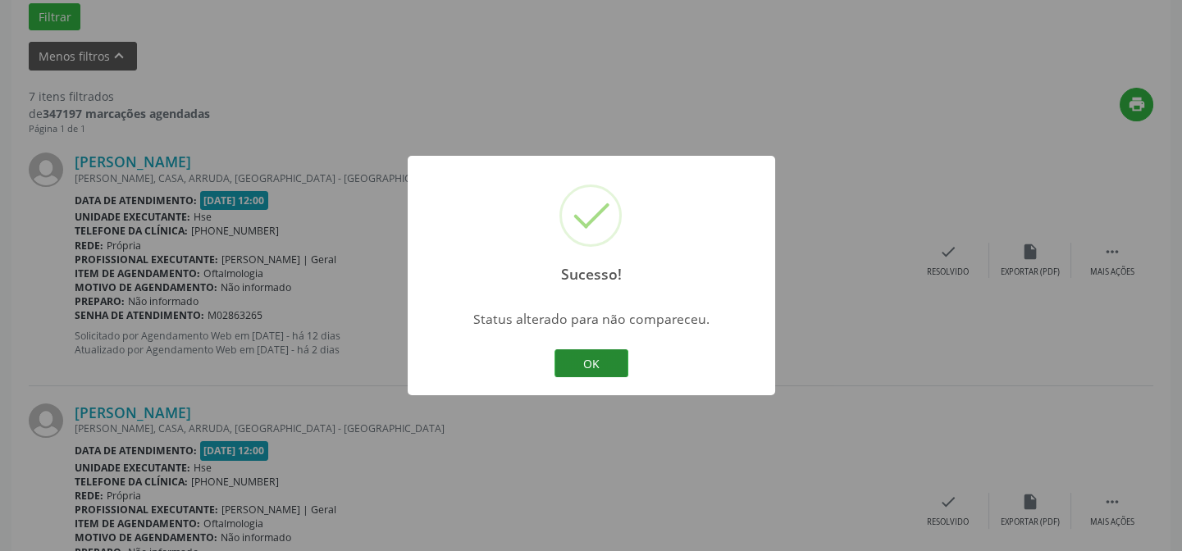
click at [612, 362] on button "OK" at bounding box center [591, 363] width 74 height 28
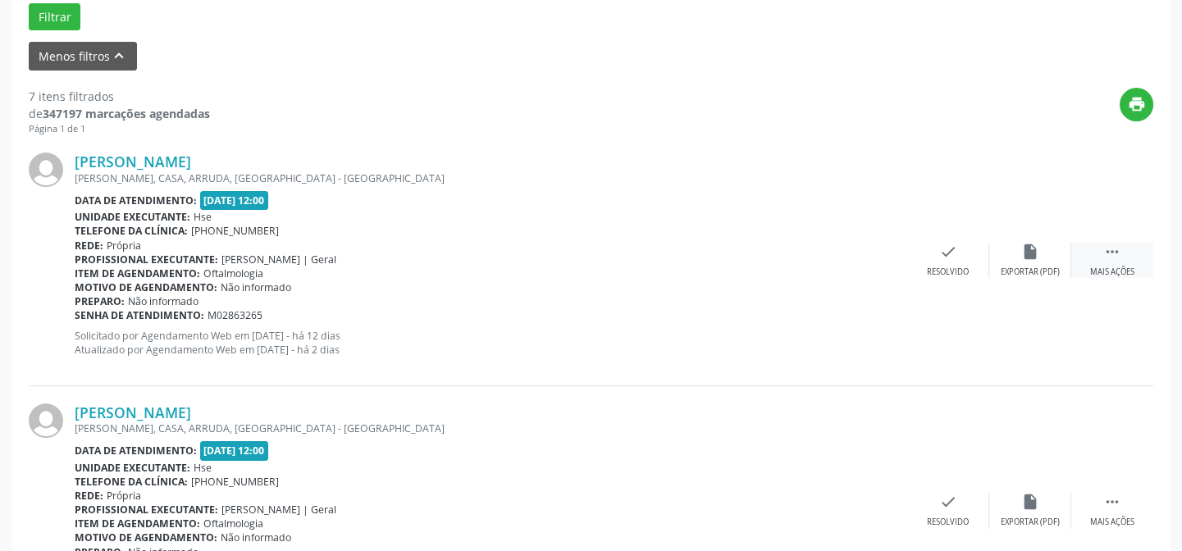
click at [1122, 258] on div " Mais ações" at bounding box center [1112, 260] width 82 height 35
click at [1037, 271] on div "Não compareceu" at bounding box center [1030, 272] width 70 height 11
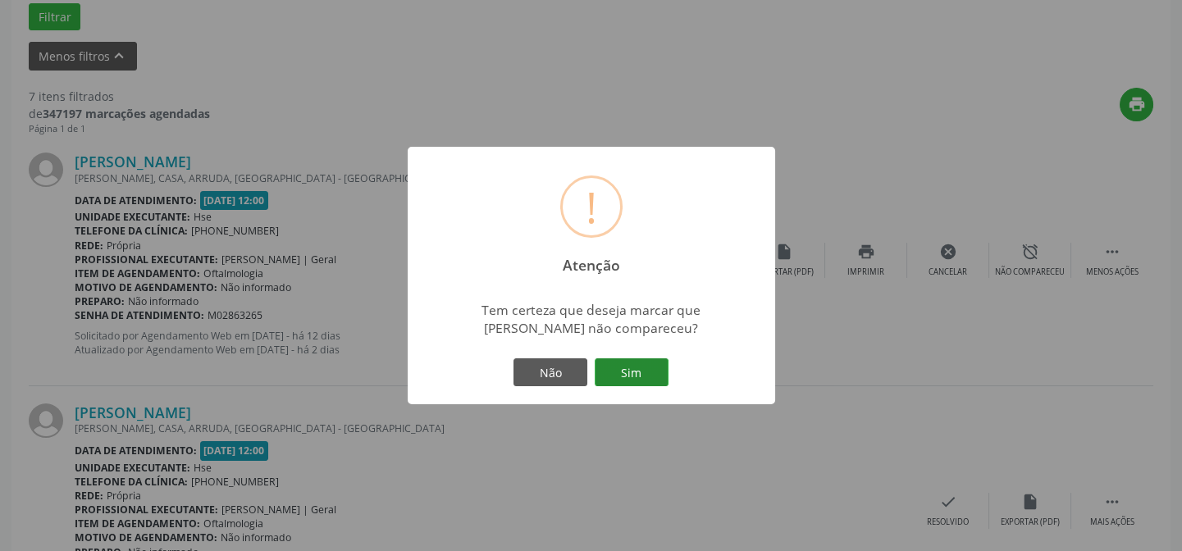
click at [622, 367] on button "Sim" at bounding box center [632, 372] width 74 height 28
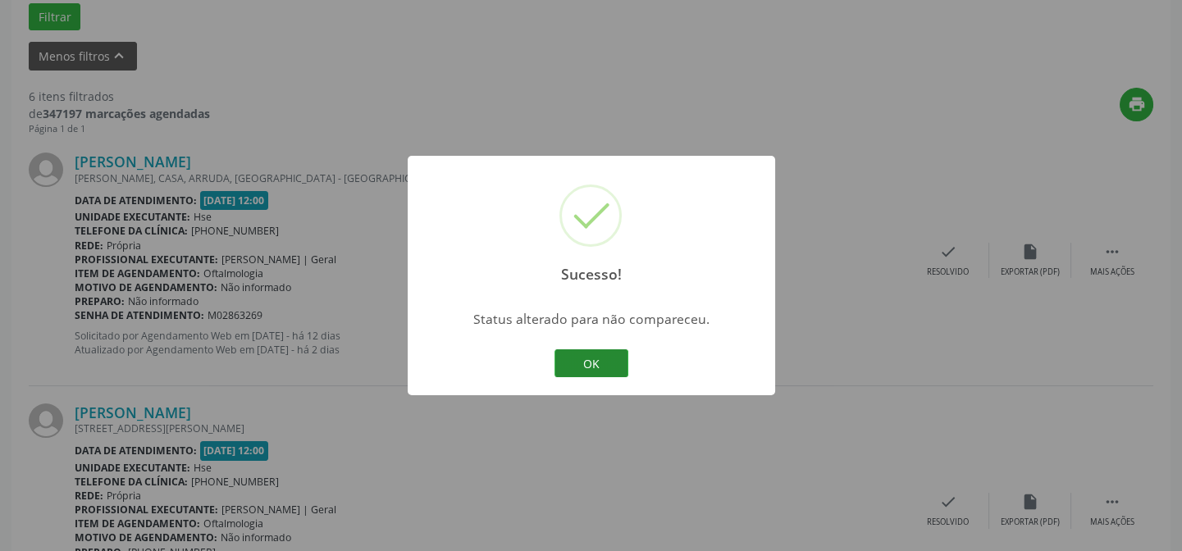
click at [618, 361] on button "OK" at bounding box center [591, 363] width 74 height 28
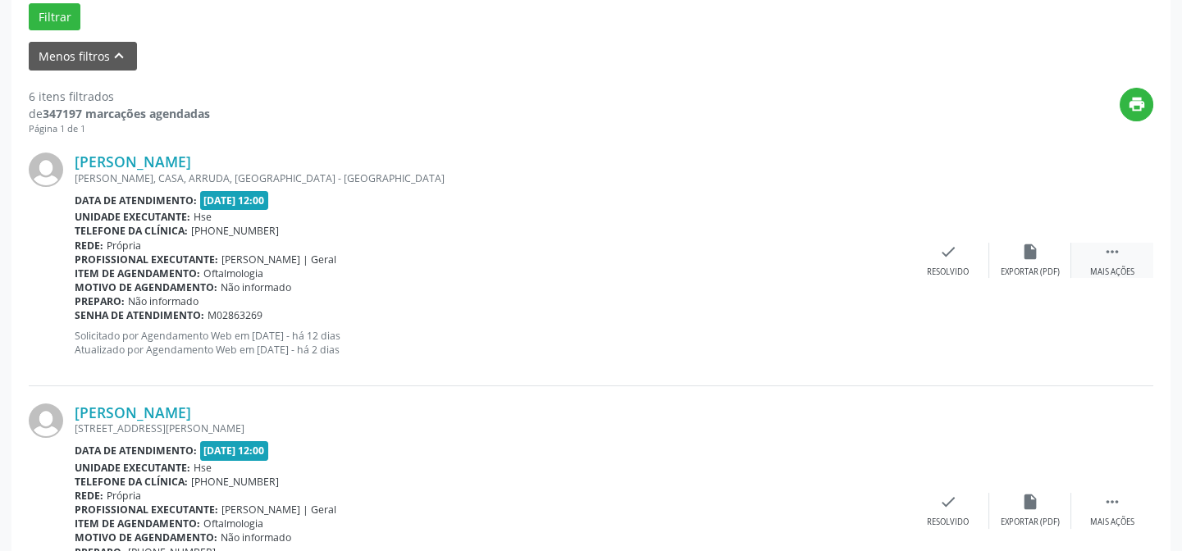
click at [1111, 260] on div " Mais ações" at bounding box center [1112, 260] width 82 height 35
click at [1041, 263] on div "alarm_off Não compareceu" at bounding box center [1030, 260] width 82 height 35
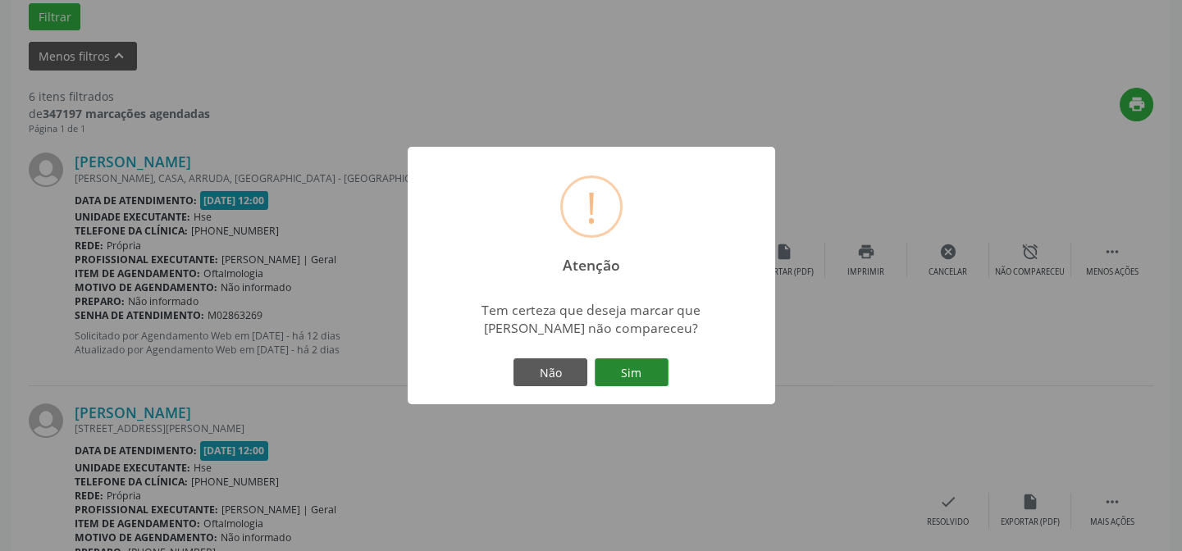
click at [659, 374] on button "Sim" at bounding box center [632, 372] width 74 height 28
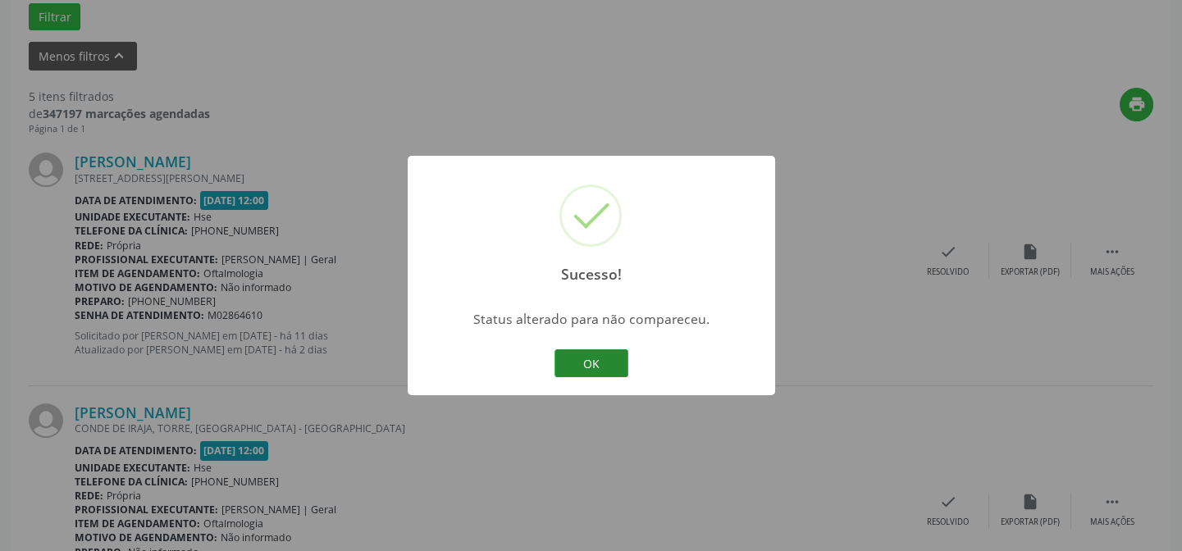
click at [587, 365] on button "OK" at bounding box center [591, 363] width 74 height 28
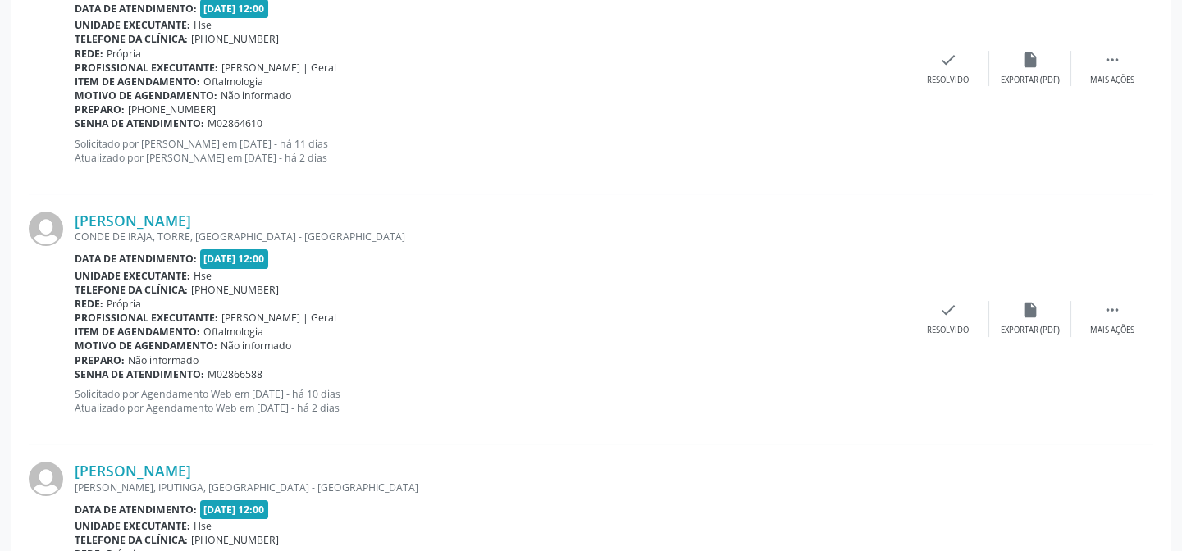
scroll to position [630, 0]
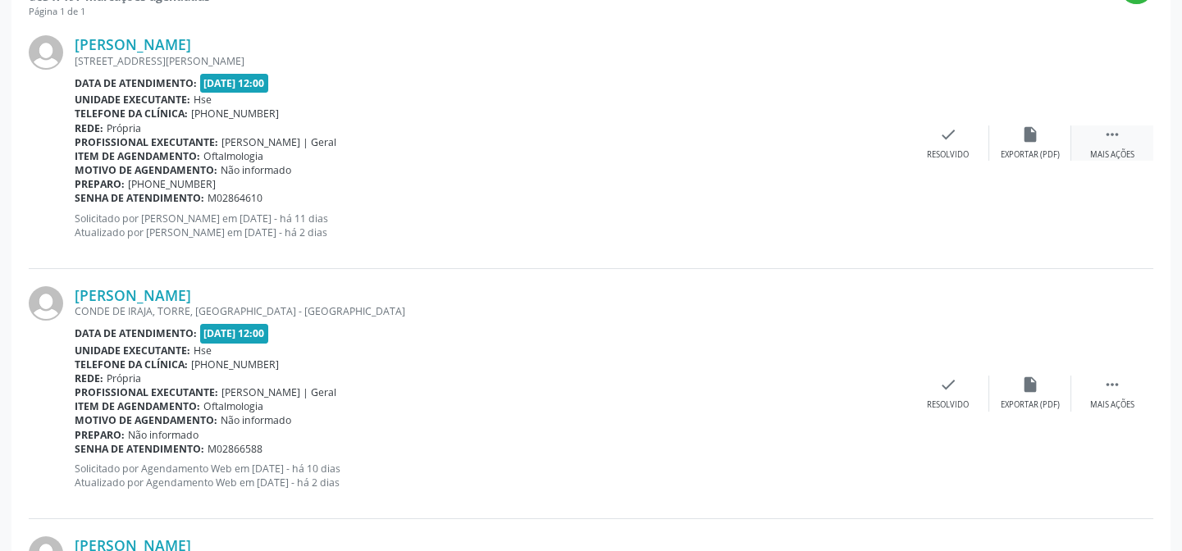
click at [1112, 130] on icon "" at bounding box center [1112, 134] width 18 height 18
click at [1037, 139] on icon "alarm_off" at bounding box center [1030, 134] width 18 height 18
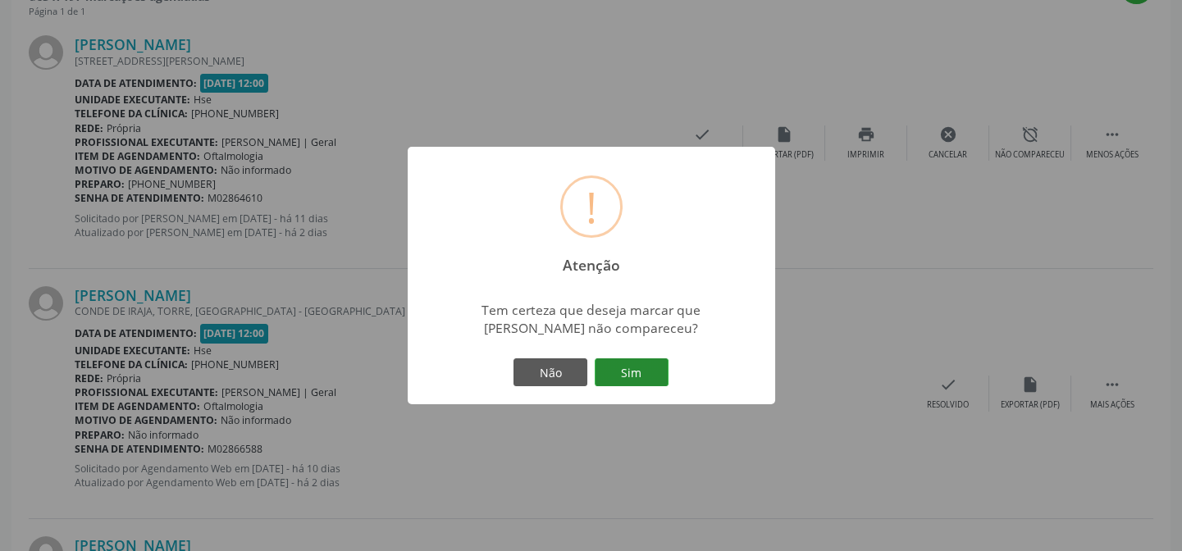
click at [660, 362] on button "Sim" at bounding box center [632, 372] width 74 height 28
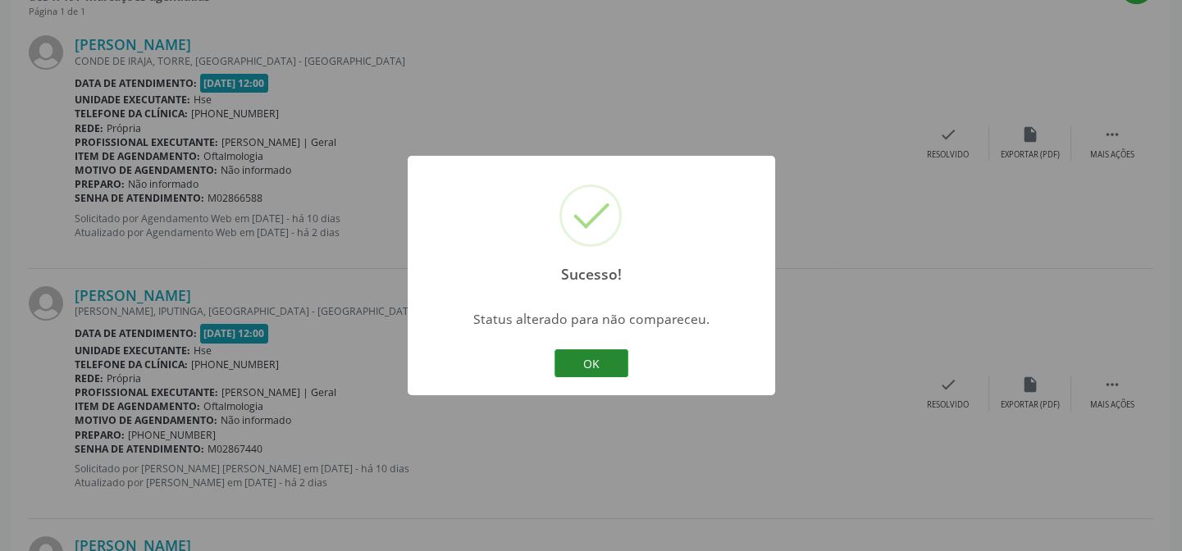
click at [572, 358] on button "OK" at bounding box center [591, 363] width 74 height 28
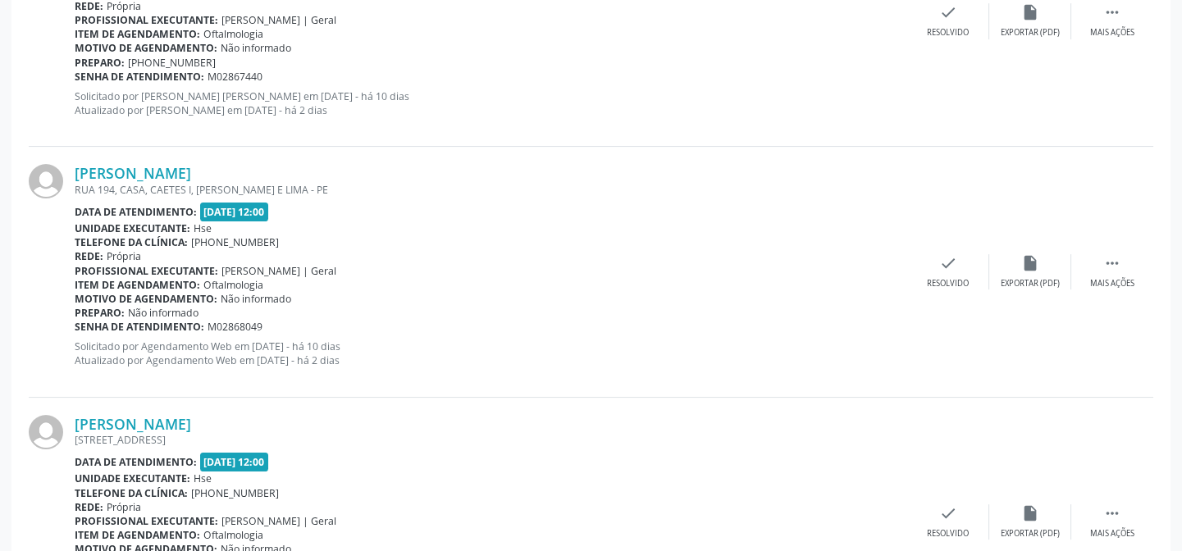
scroll to position [1124, 0]
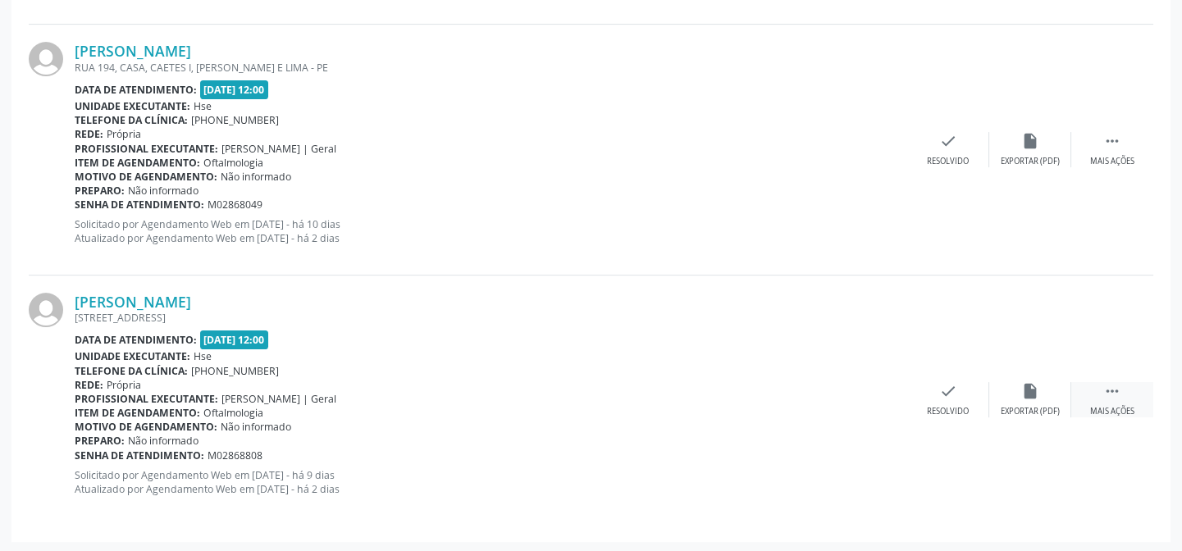
click at [1080, 398] on div " Mais ações" at bounding box center [1112, 399] width 82 height 35
click at [1010, 387] on div "alarm_off Não compareceu" at bounding box center [1030, 399] width 82 height 35
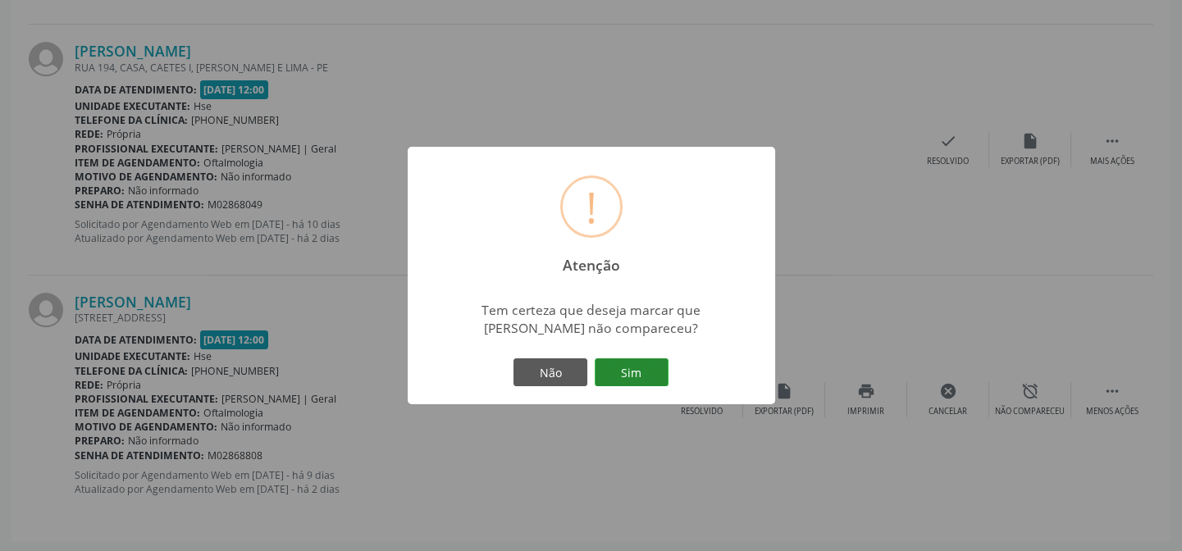
click at [648, 364] on button "Sim" at bounding box center [632, 372] width 74 height 28
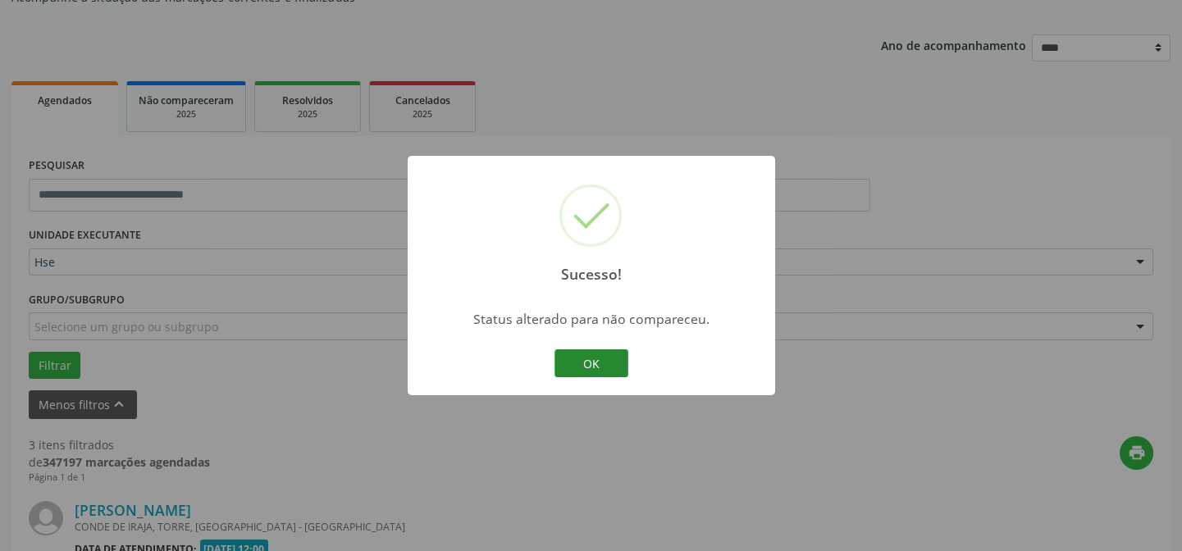
scroll to position [875, 0]
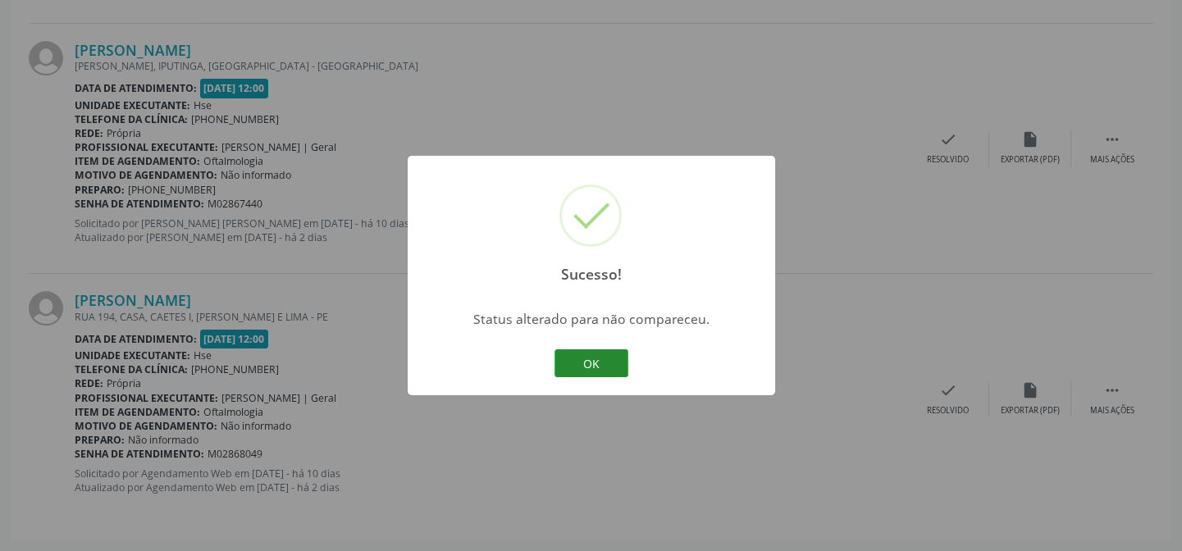
click at [593, 362] on button "OK" at bounding box center [591, 363] width 74 height 28
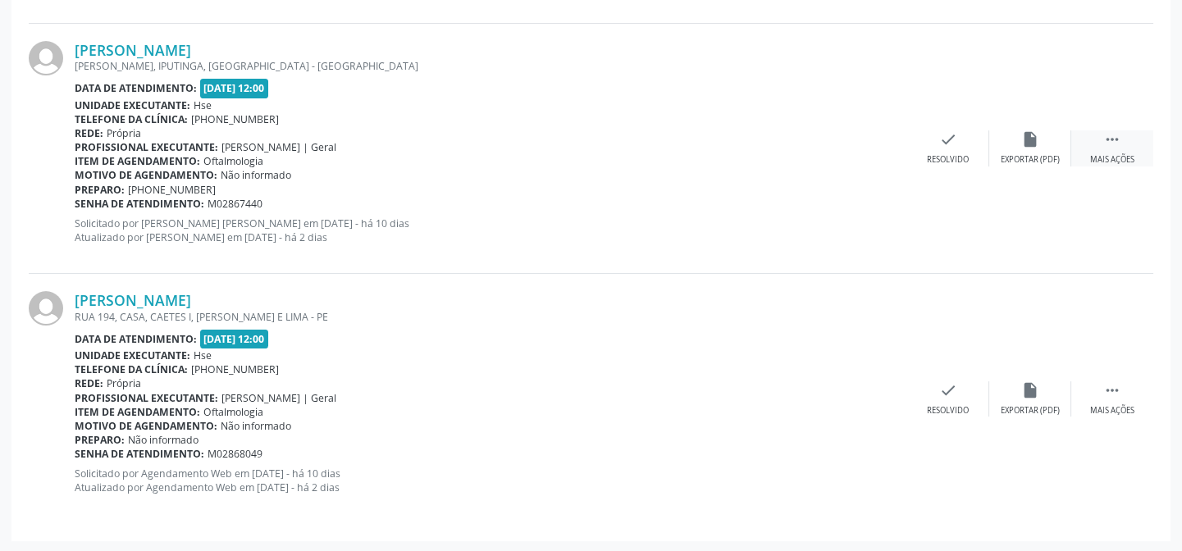
click at [1106, 155] on div "Mais ações" at bounding box center [1112, 159] width 44 height 11
click at [1036, 155] on div "Não compareceu" at bounding box center [1030, 159] width 70 height 11
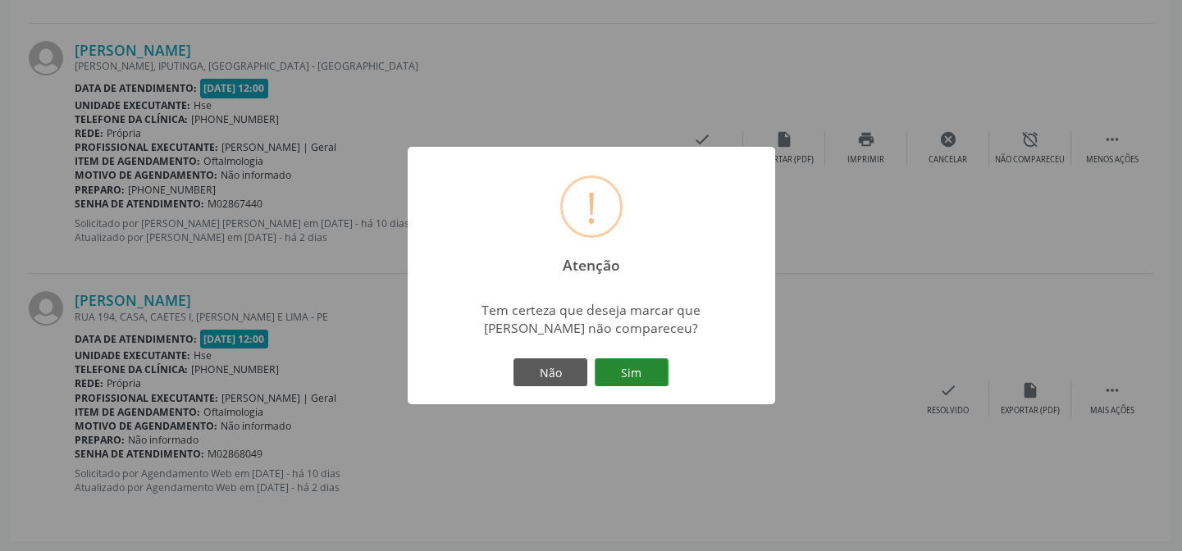
click at [645, 362] on button "Sim" at bounding box center [632, 372] width 74 height 28
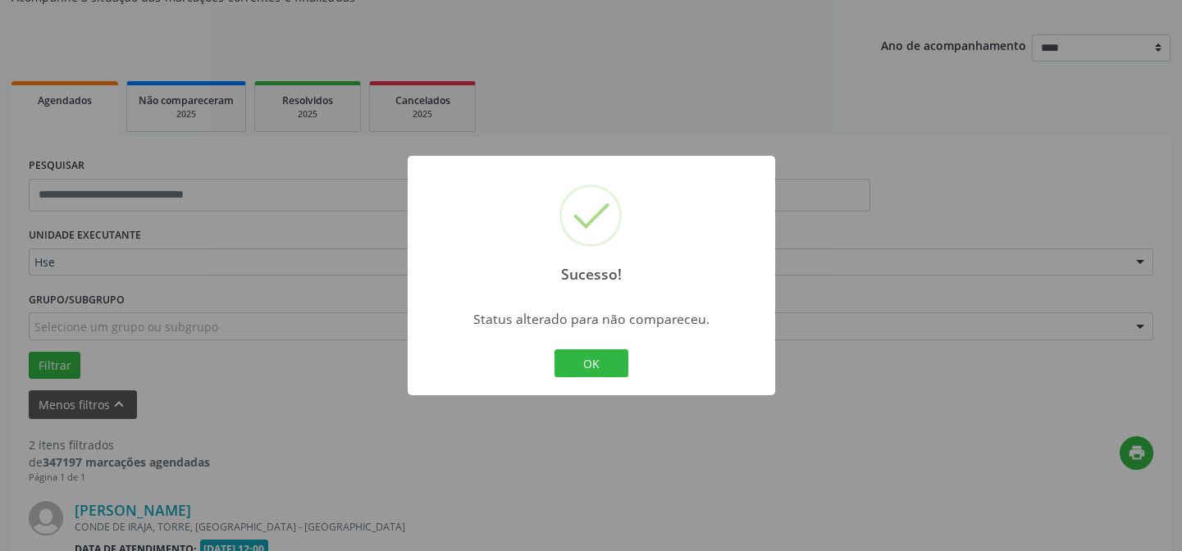
scroll to position [624, 0]
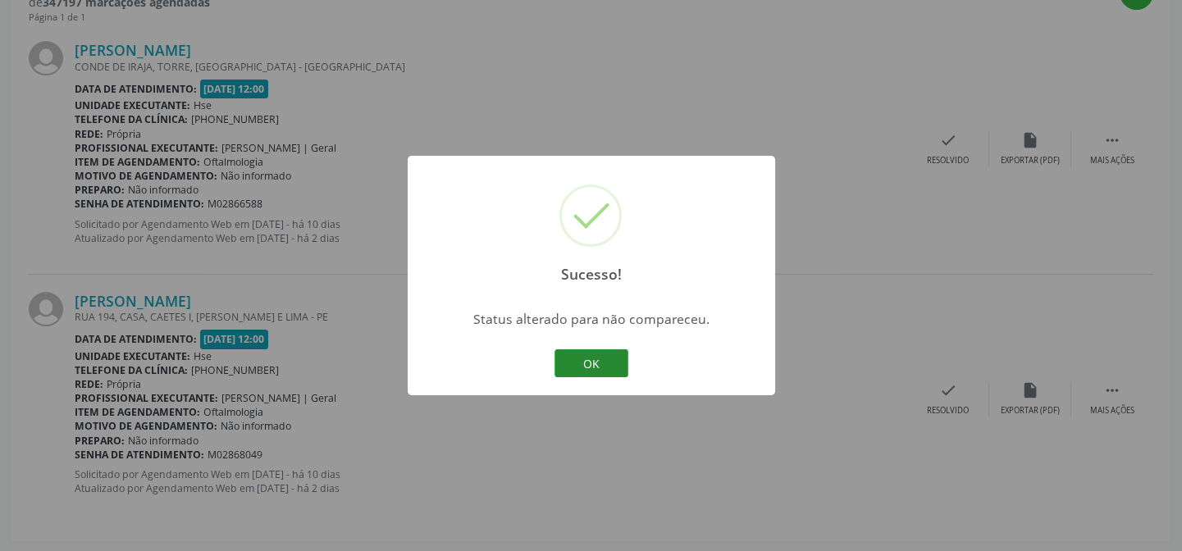
click at [567, 368] on button "OK" at bounding box center [591, 363] width 74 height 28
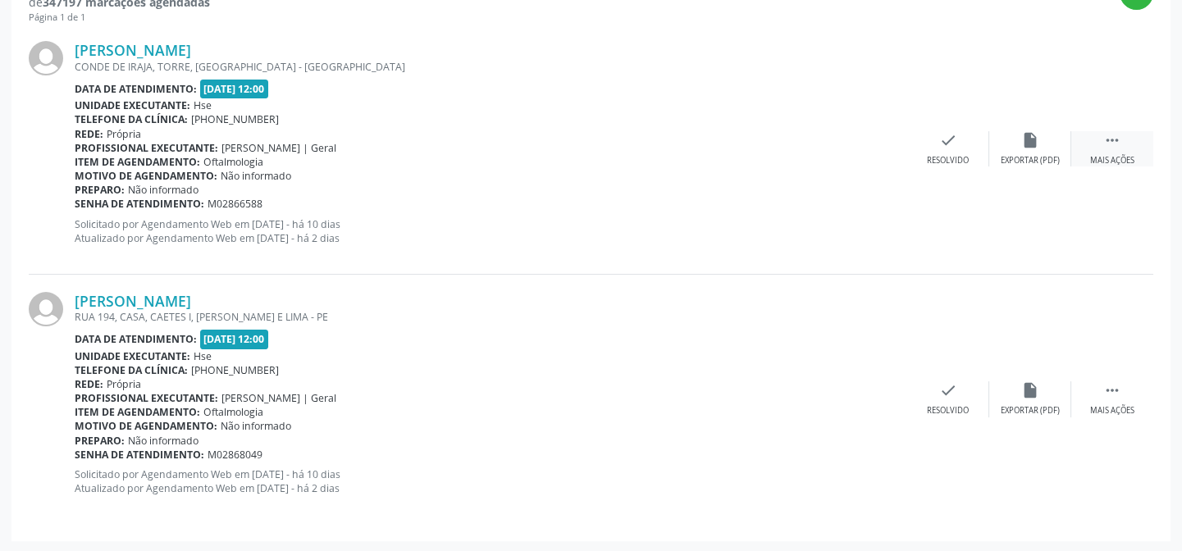
click at [1114, 151] on div " Mais ações" at bounding box center [1112, 148] width 82 height 35
click at [1037, 147] on icon "alarm_off" at bounding box center [1030, 140] width 18 height 18
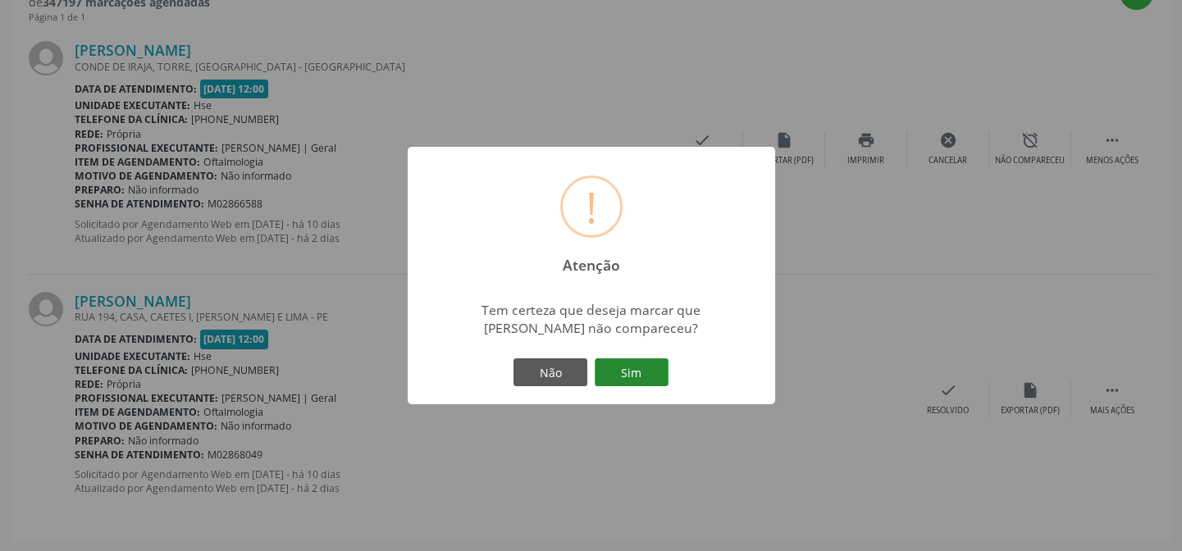
click at [659, 364] on button "Sim" at bounding box center [632, 372] width 74 height 28
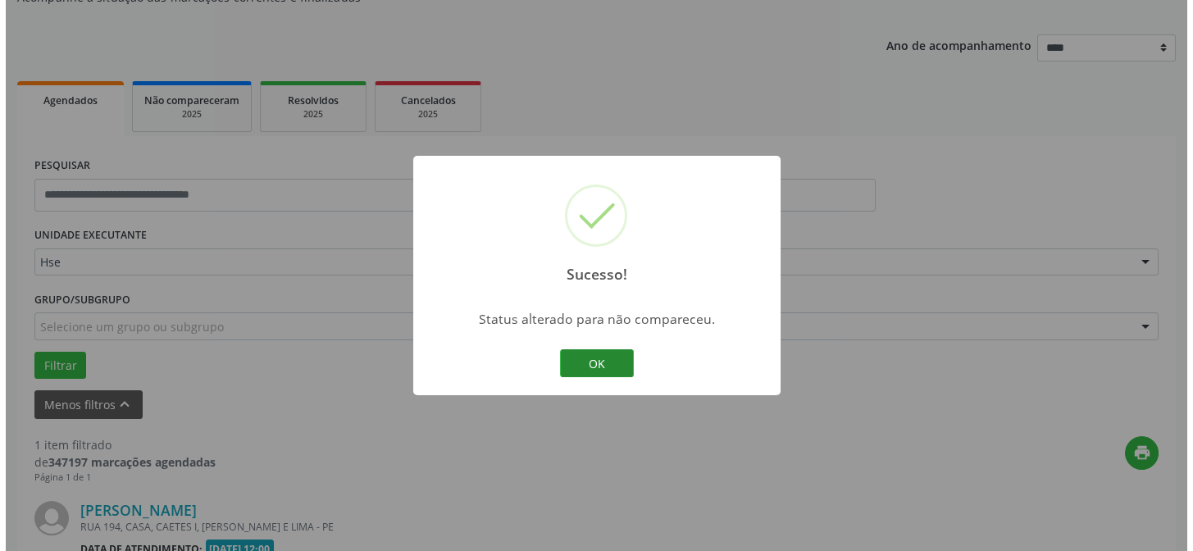
scroll to position [375, 0]
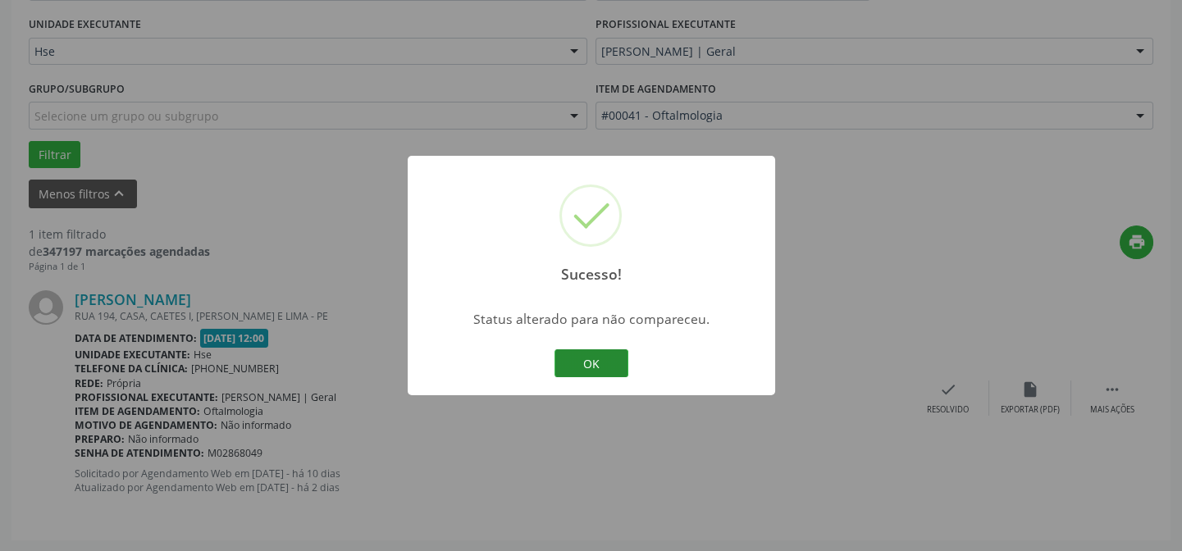
click at [564, 360] on button "OK" at bounding box center [591, 363] width 74 height 28
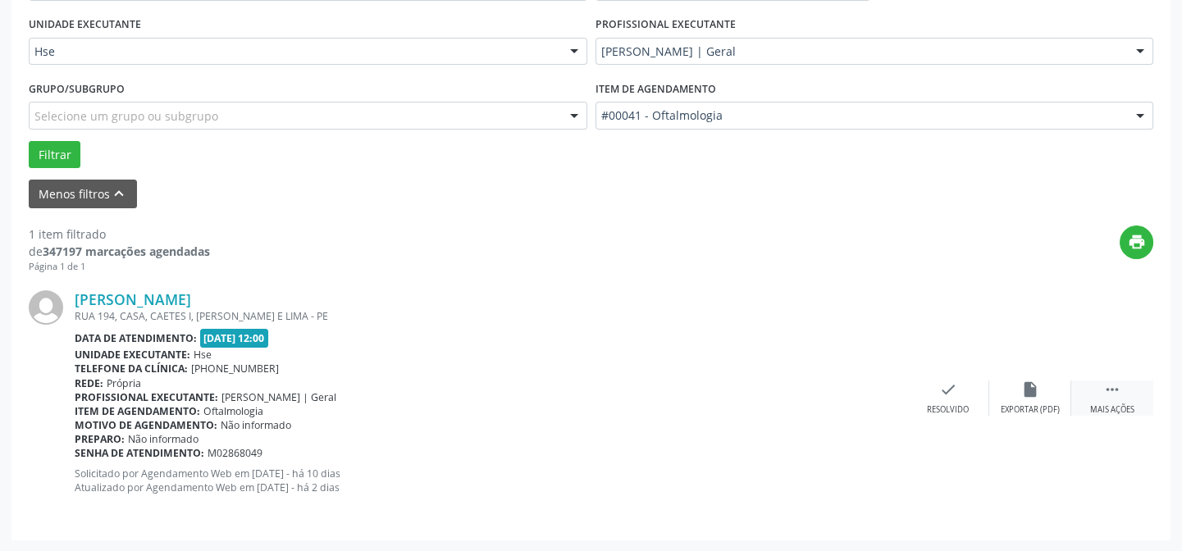
click at [1128, 409] on div "Mais ações" at bounding box center [1112, 409] width 44 height 11
click at [1110, 394] on icon "" at bounding box center [1112, 390] width 18 height 18
click at [964, 407] on div "Resolvido" at bounding box center [948, 409] width 42 height 11
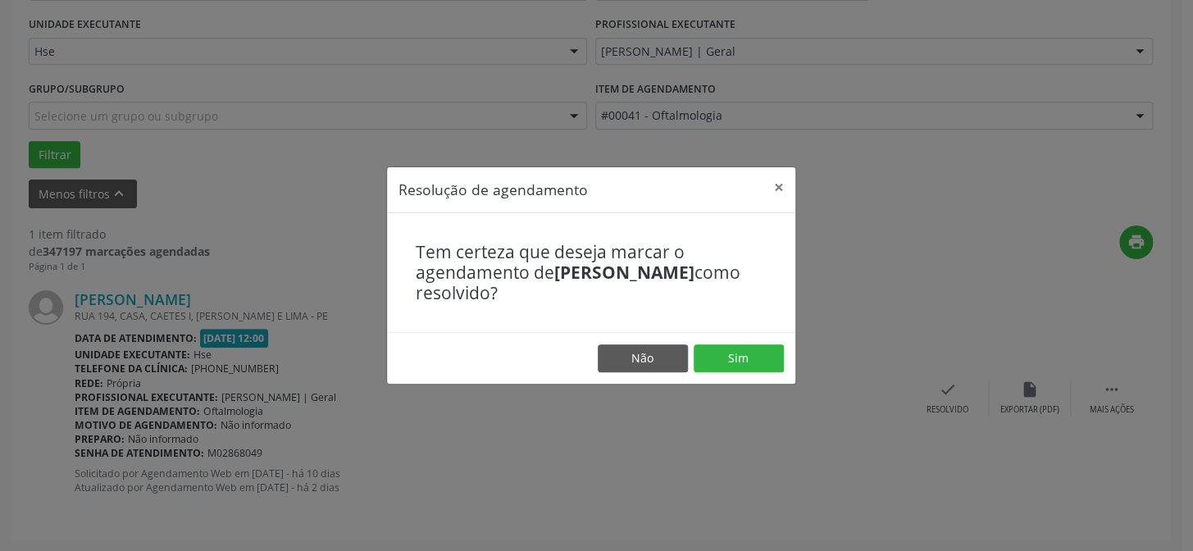
click at [750, 335] on footer "Não Sim" at bounding box center [591, 358] width 408 height 52
click at [745, 352] on button "Sim" at bounding box center [739, 358] width 90 height 28
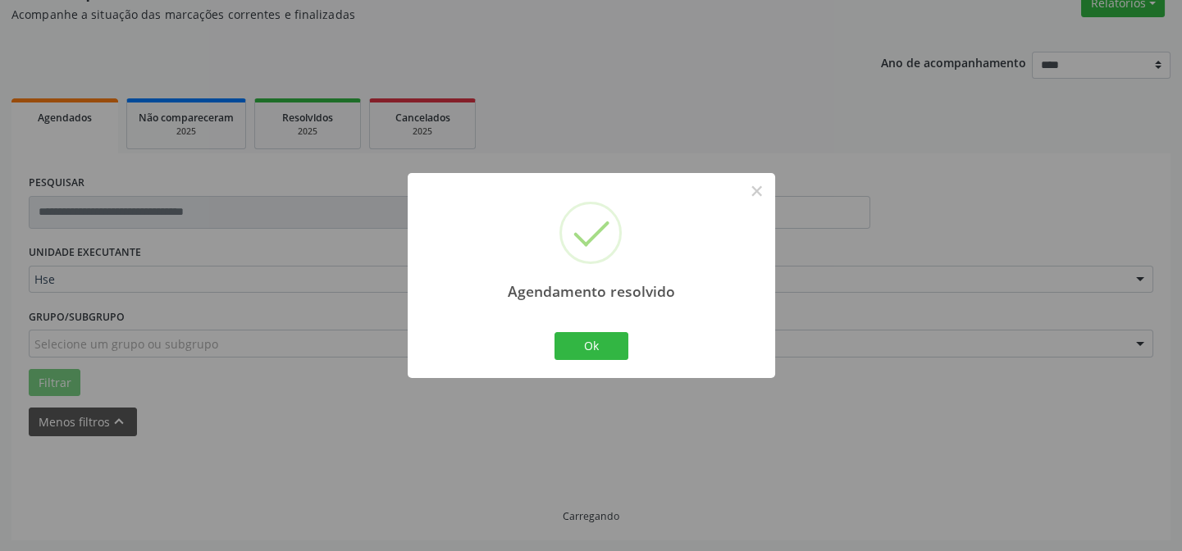
scroll to position [111, 0]
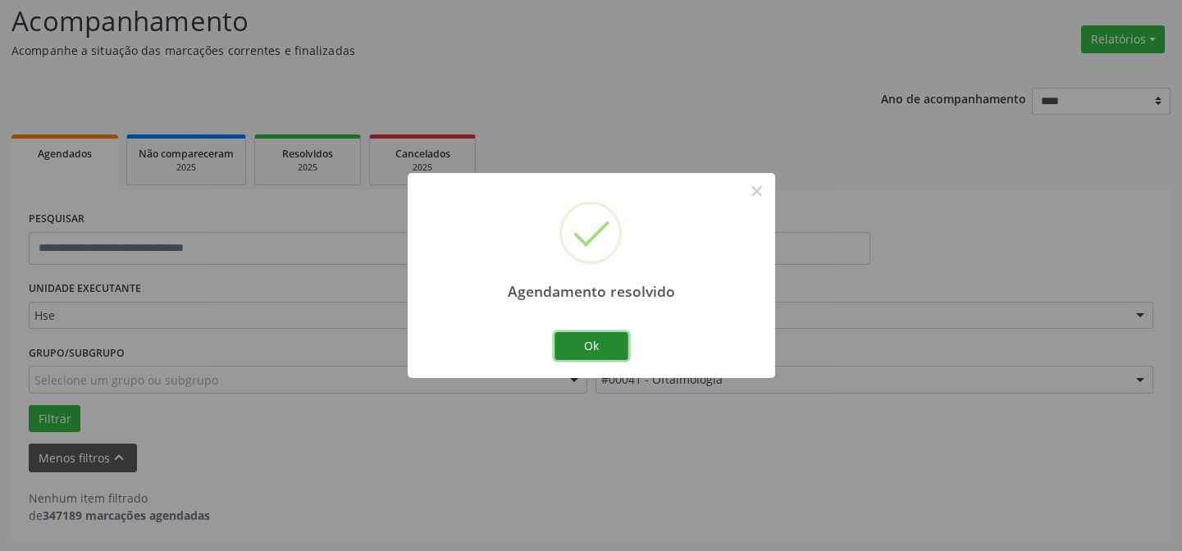
click at [590, 353] on button "Ok" at bounding box center [591, 346] width 74 height 28
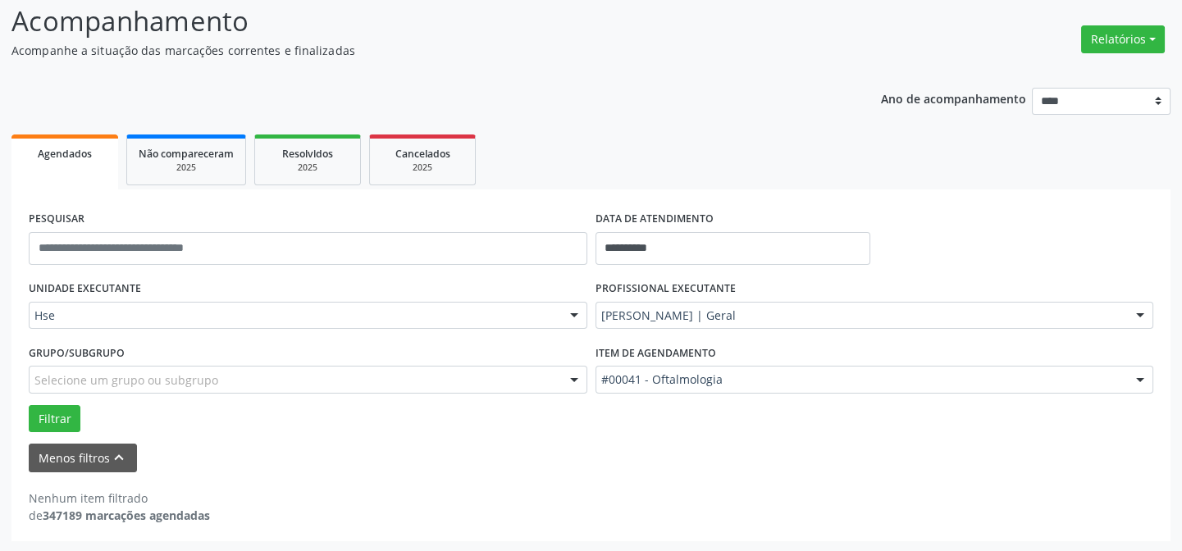
scroll to position [0, 0]
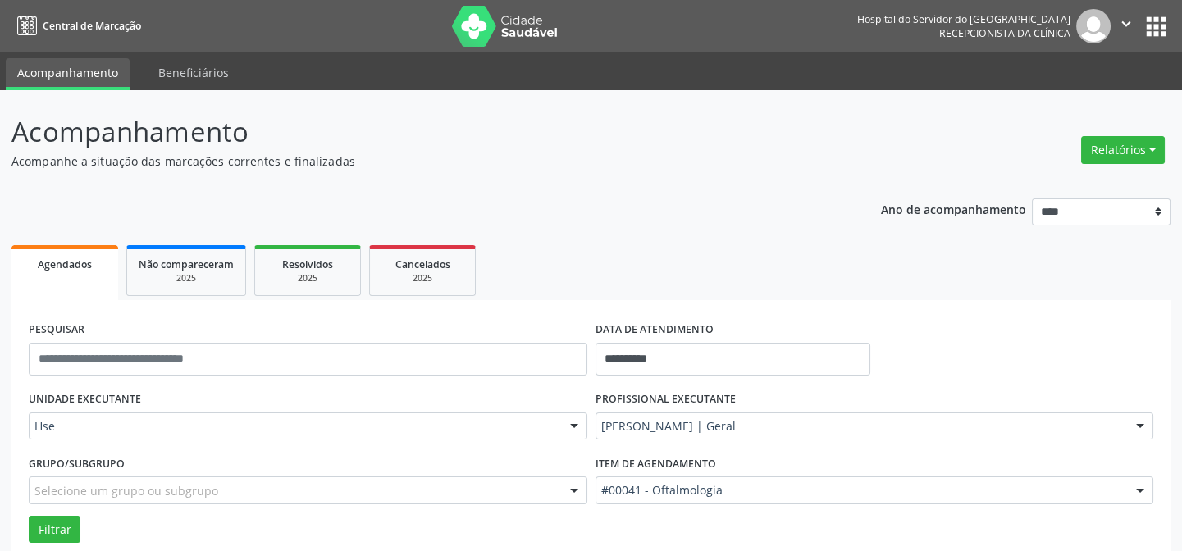
drag, startPoint x: 164, startPoint y: 336, endPoint x: 295, endPoint y: 179, distance: 205.0
click at [295, 179] on div "**********" at bounding box center [590, 382] width 1159 height 540
click at [500, 34] on img at bounding box center [505, 26] width 107 height 41
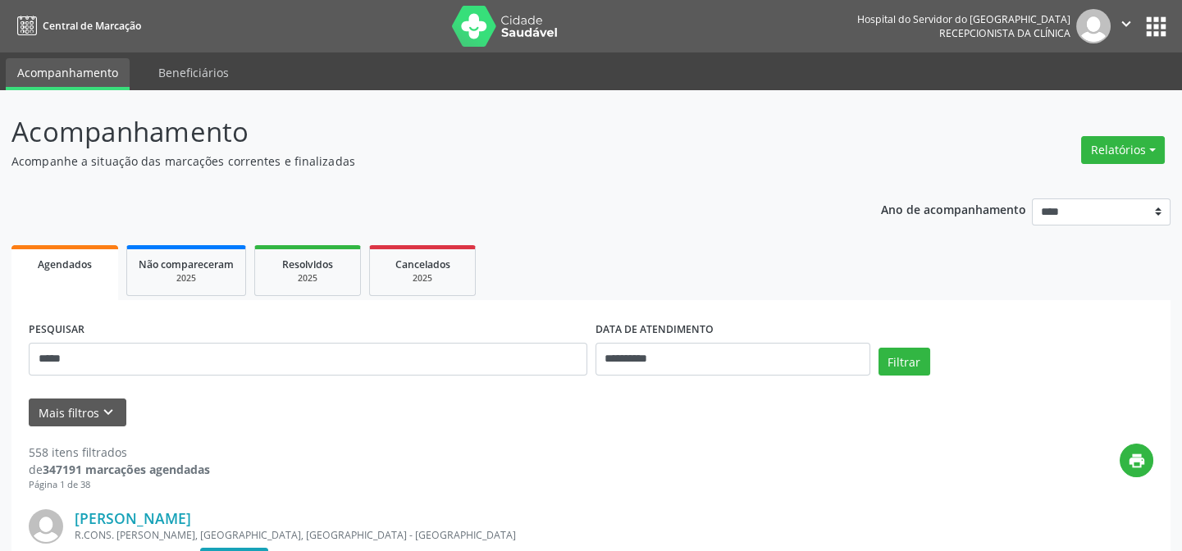
type input "****"
click at [878, 348] on button "Filtrar" at bounding box center [904, 362] width 52 height 28
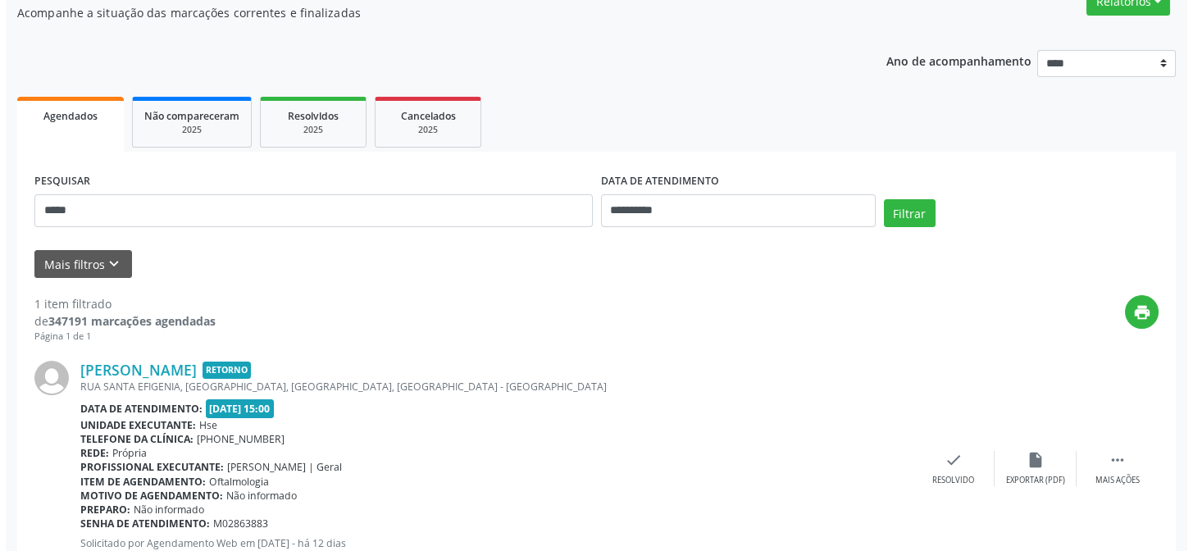
scroll to position [219, 0]
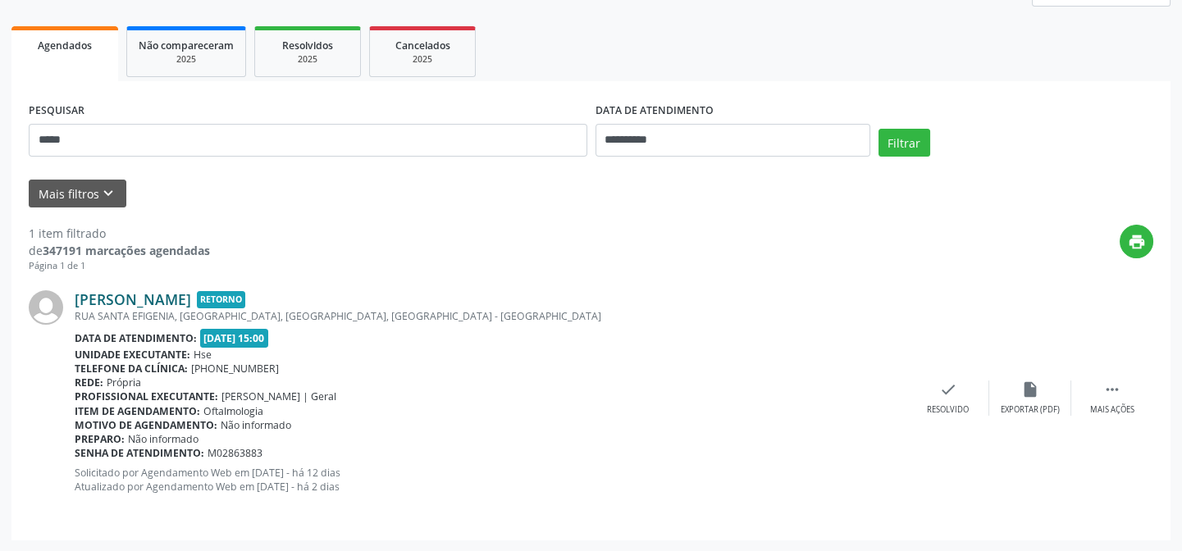
click at [191, 302] on link "Isis Nascimento da Silva" at bounding box center [133, 299] width 116 height 18
